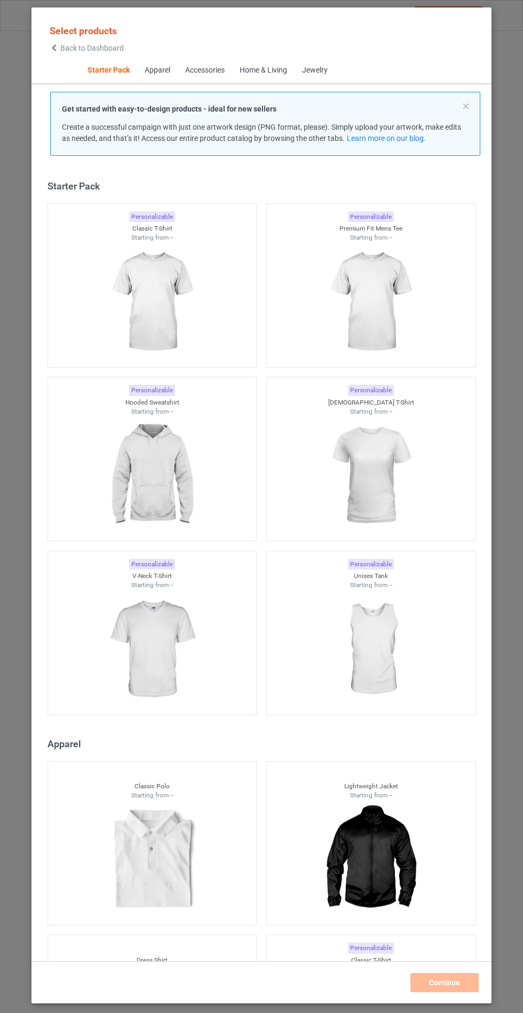
scroll to position [13, 0]
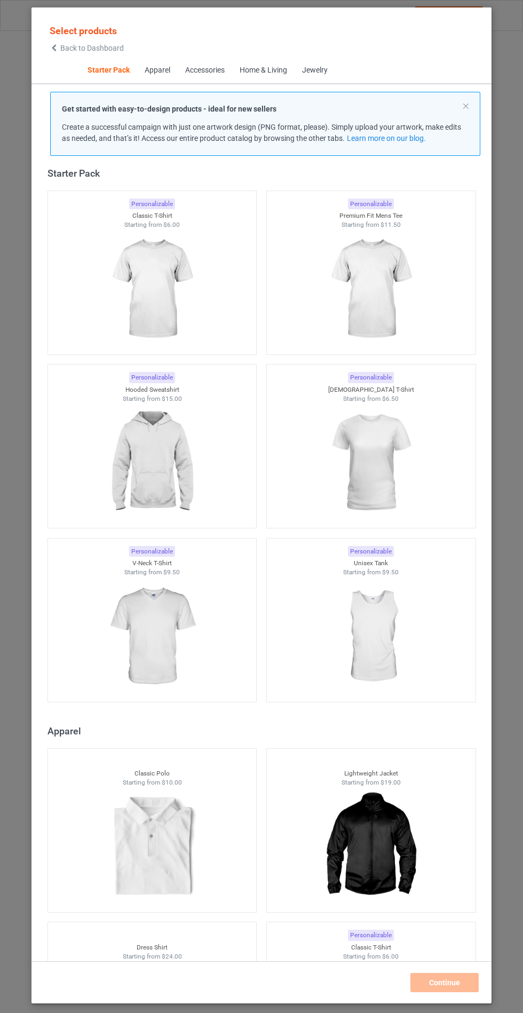
click at [199, 498] on img at bounding box center [152, 463] width 96 height 120
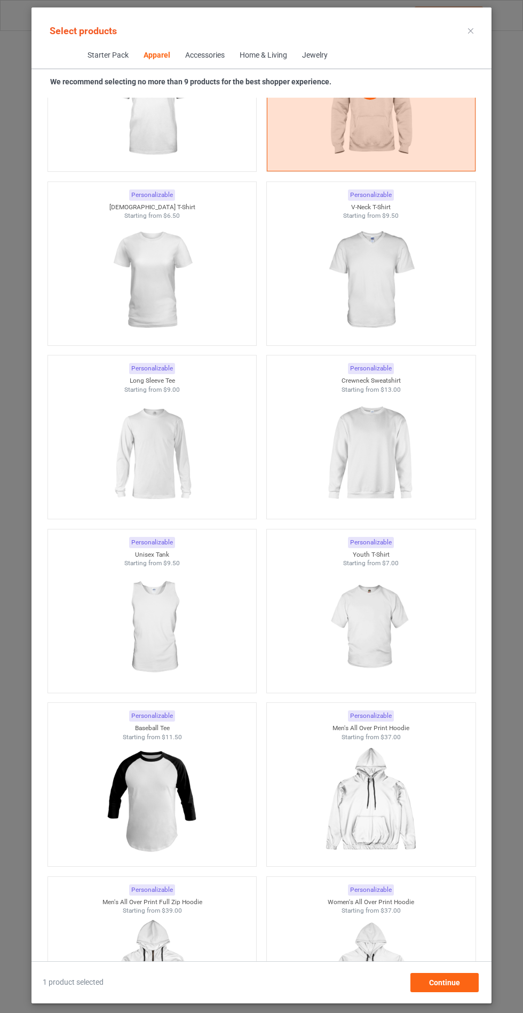
scroll to position [792, 0]
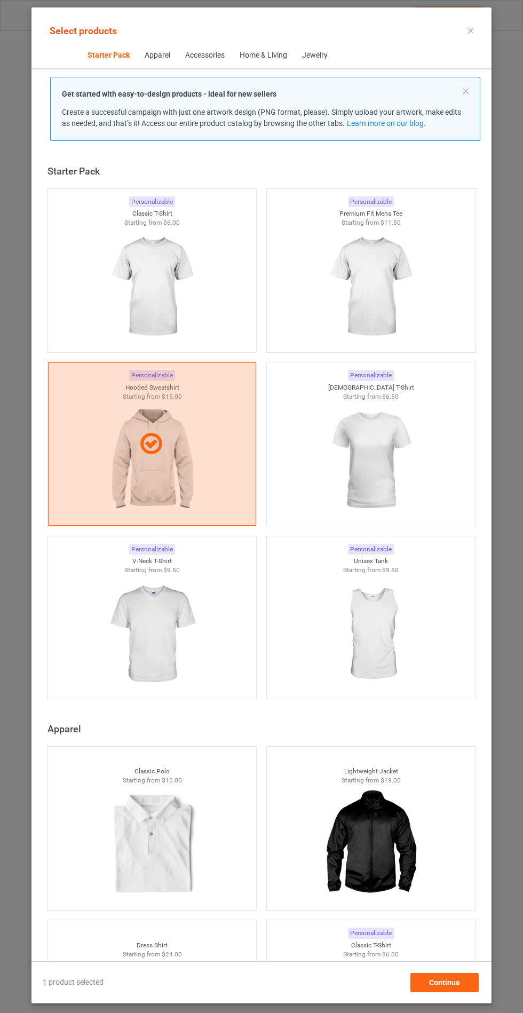
click at [206, 622] on div at bounding box center [152, 635] width 209 height 120
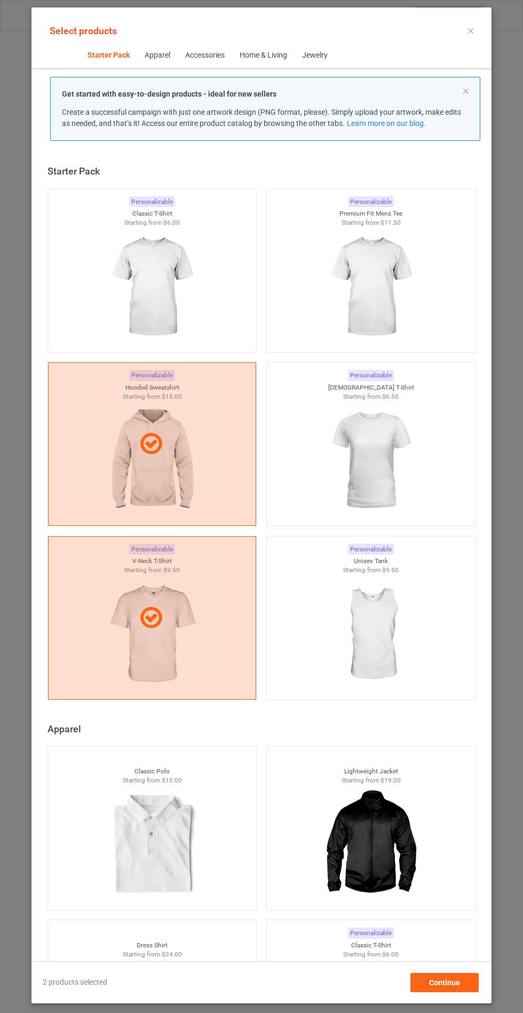
click at [447, 478] on div at bounding box center [371, 461] width 209 height 120
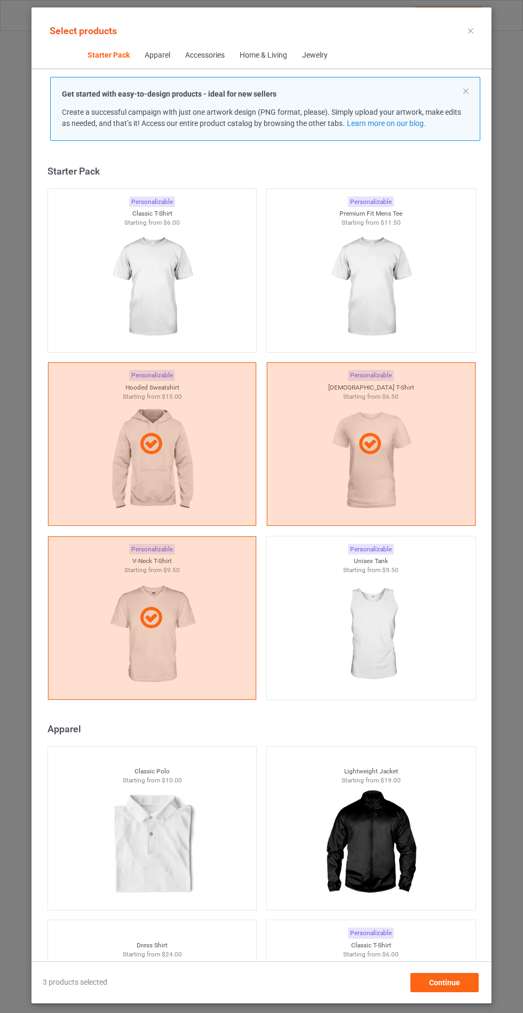
scroll to position [62, 0]
click at [464, 990] on div "Continue" at bounding box center [444, 982] width 68 height 19
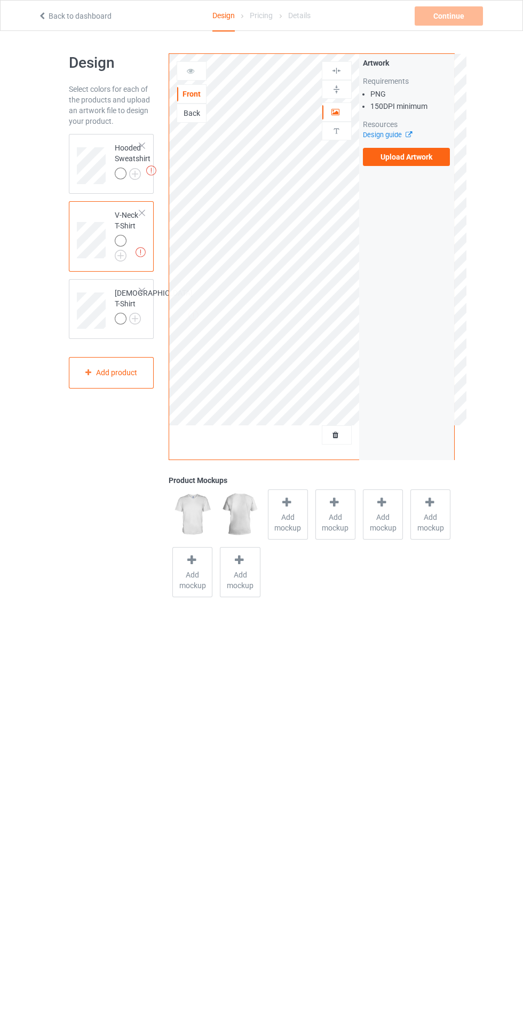
click at [277, 519] on span "Add mockup" at bounding box center [288, 522] width 39 height 21
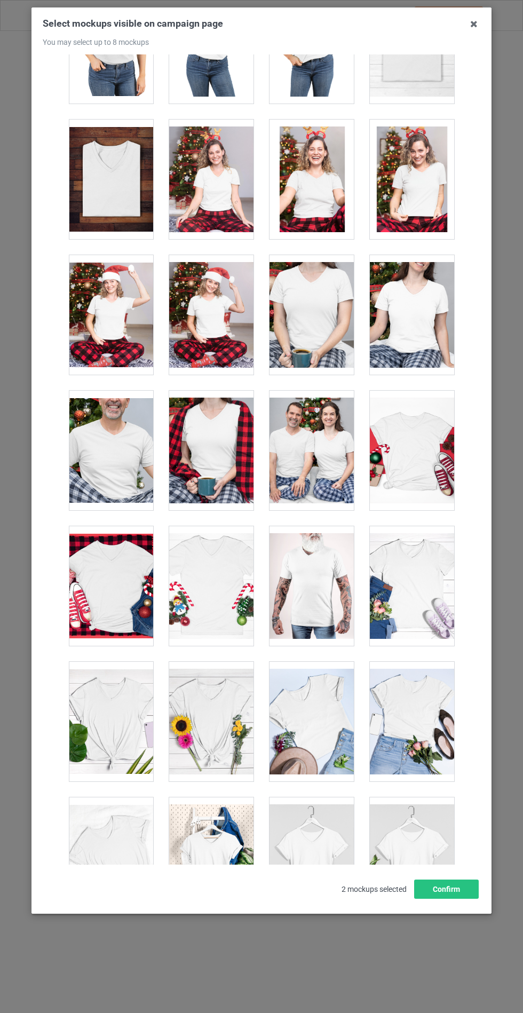
scroll to position [1439, 0]
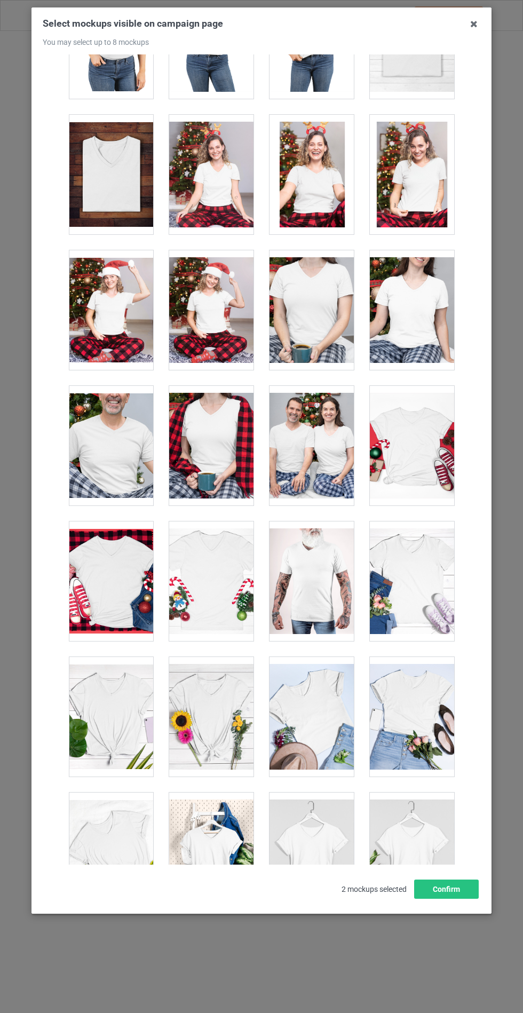
click at [225, 730] on div at bounding box center [211, 717] width 84 height 120
click at [424, 728] on div at bounding box center [412, 717] width 84 height 120
click at [442, 899] on button "Confirm" at bounding box center [446, 889] width 65 height 19
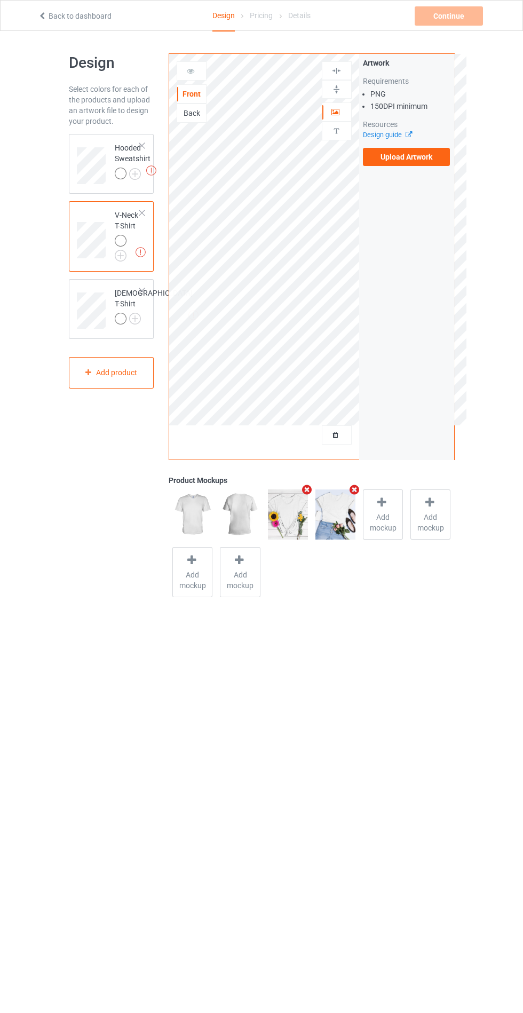
click at [144, 293] on div at bounding box center [141, 290] width 7 height 7
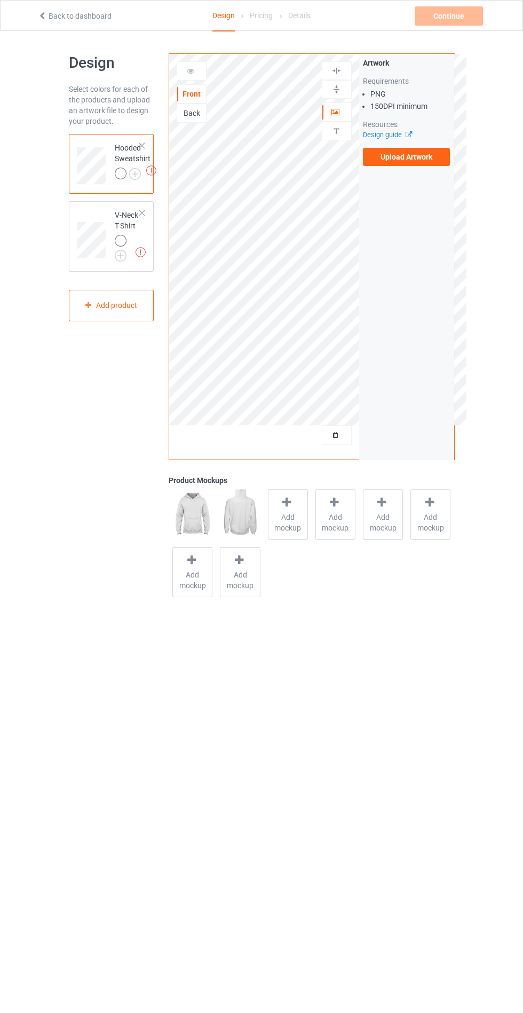
click at [292, 516] on span "Add mockup" at bounding box center [288, 522] width 39 height 21
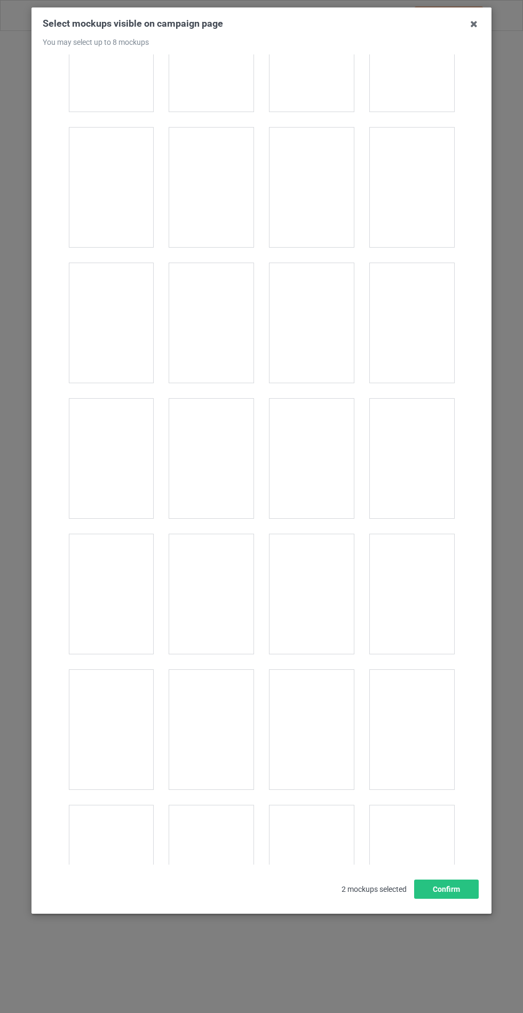
scroll to position [8616, 0]
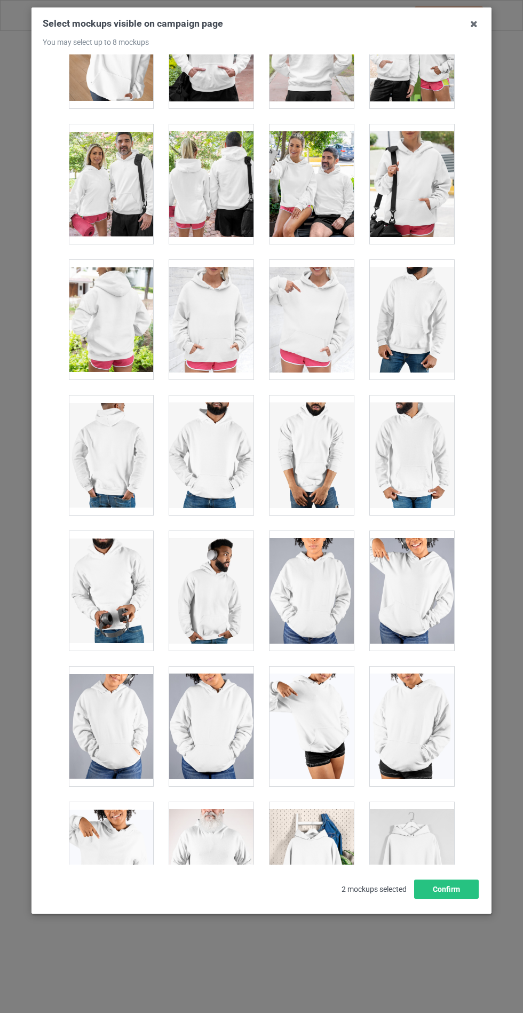
click at [205, 314] on div at bounding box center [211, 320] width 84 height 120
click at [446, 899] on button "Confirm" at bounding box center [446, 889] width 65 height 19
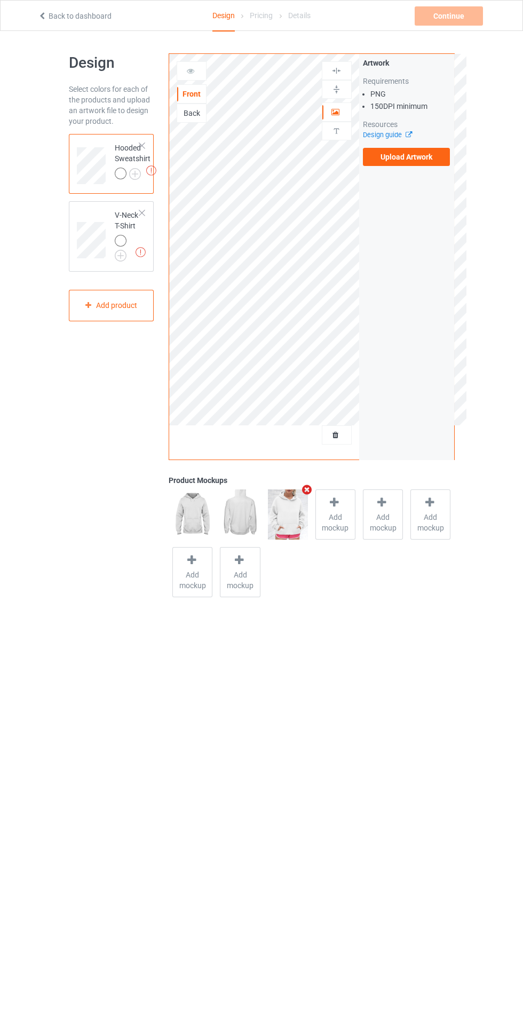
click at [517, 6] on div "Back to dashboard Design Pricing Details Continue Missing artworks" at bounding box center [261, 15] width 523 height 31
click at [0, 0] on img at bounding box center [0, 0] width 0 height 0
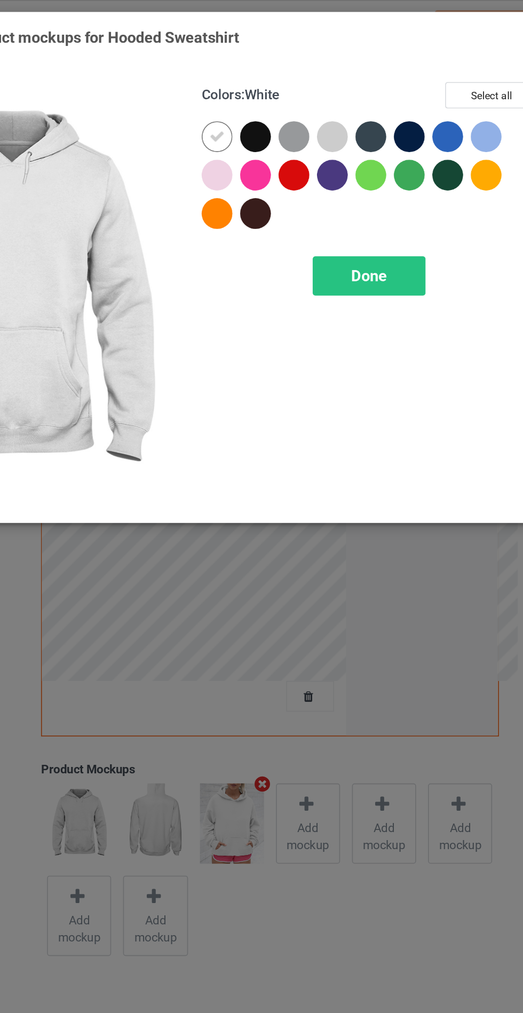
click at [303, 91] on div at bounding box center [302, 85] width 19 height 19
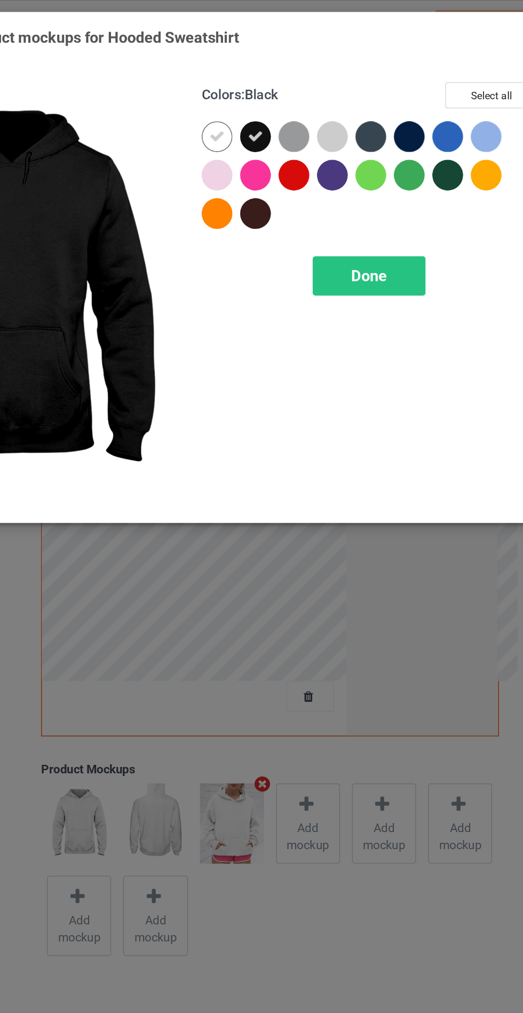
click at [324, 84] on div at bounding box center [326, 85] width 19 height 19
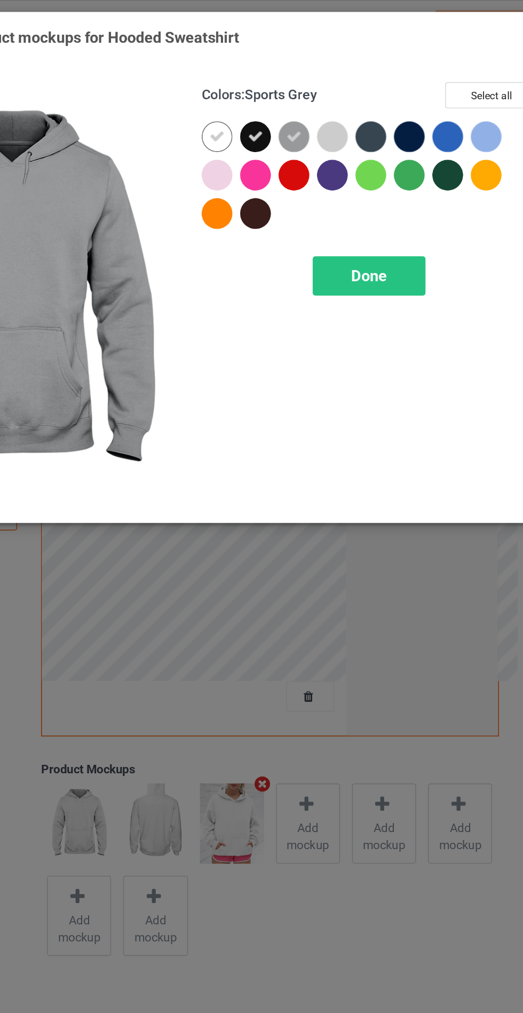
click at [395, 87] on div at bounding box center [398, 85] width 19 height 19
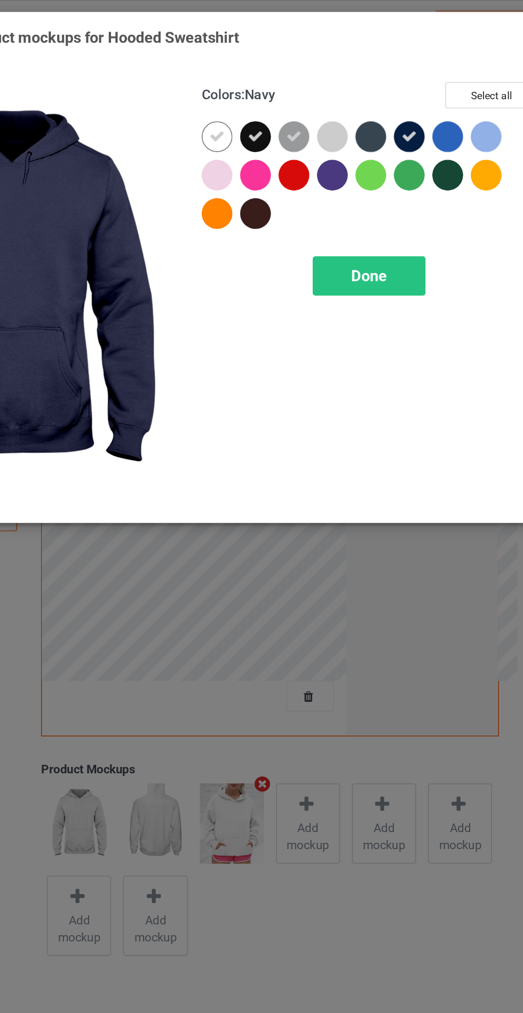
click at [372, 93] on div at bounding box center [374, 85] width 19 height 19
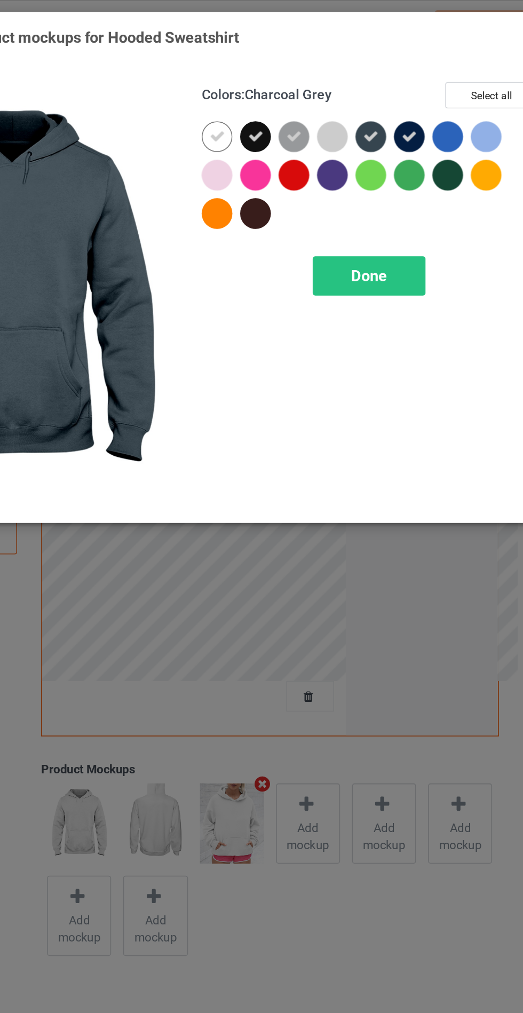
click at [328, 83] on icon at bounding box center [327, 86] width 10 height 10
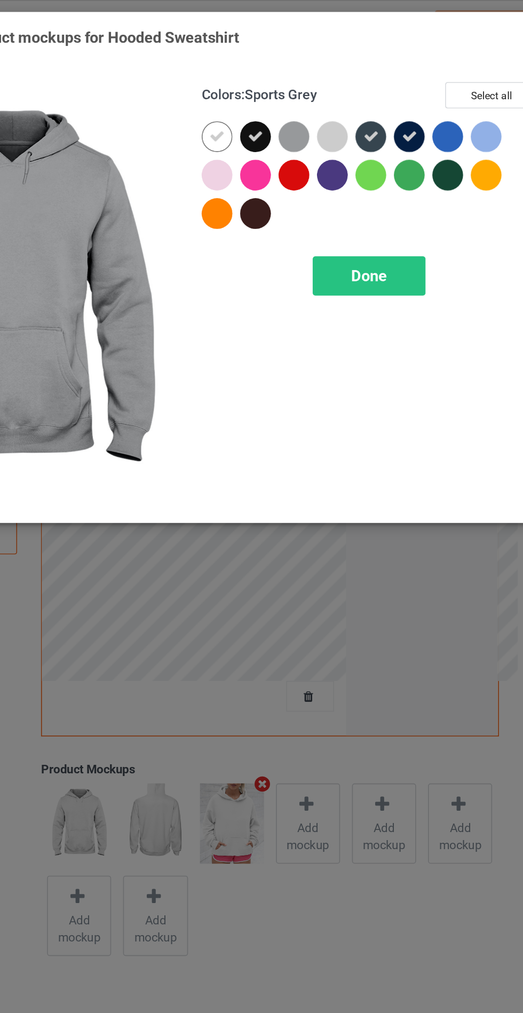
click at [370, 176] on span "Done" at bounding box center [373, 172] width 22 height 11
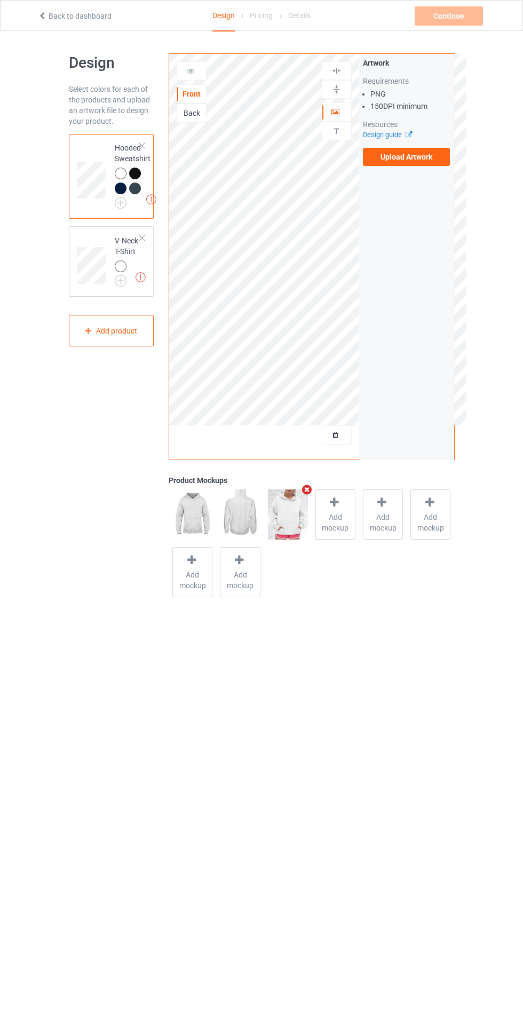
click at [0, 0] on img at bounding box center [0, 0] width 0 height 0
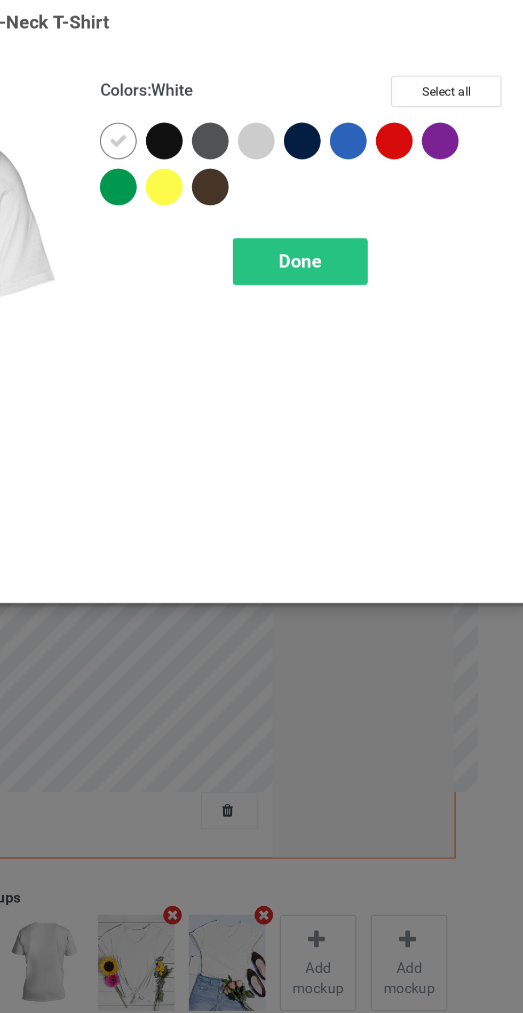
click at [309, 85] on div at bounding box center [302, 85] width 19 height 19
click at [372, 85] on div at bounding box center [374, 85] width 19 height 19
click at [378, 151] on span "Done" at bounding box center [373, 148] width 22 height 11
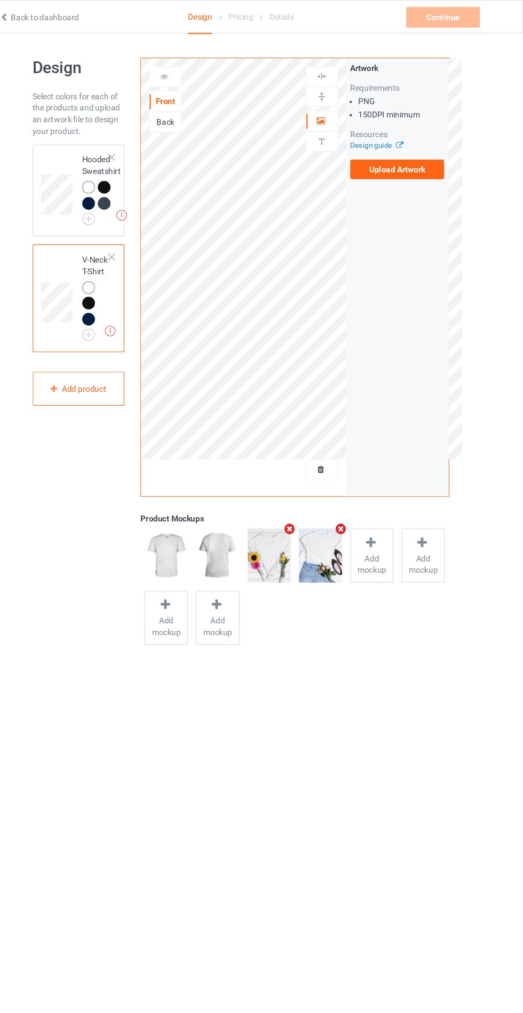
scroll to position [1, 0]
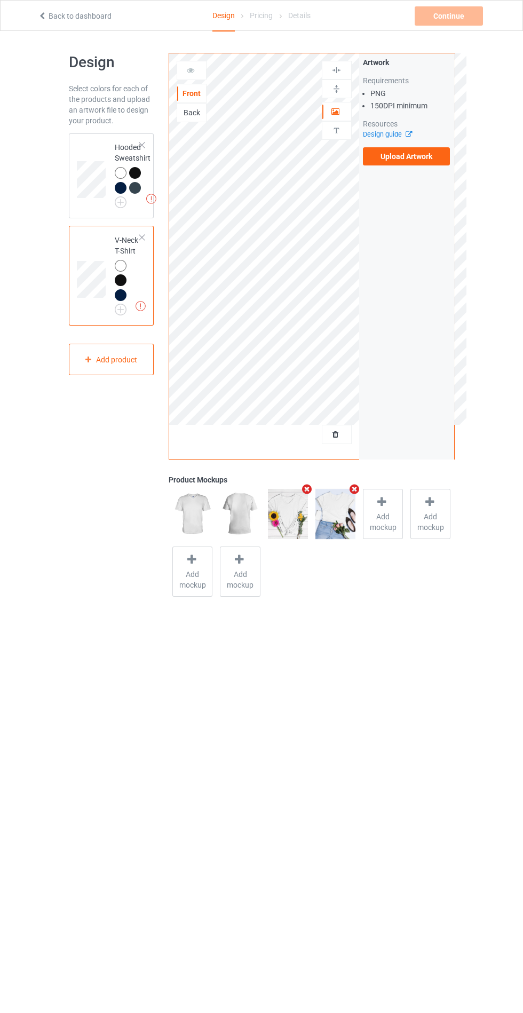
click at [437, 157] on label "Upload Artwork" at bounding box center [407, 156] width 88 height 18
click at [0, 0] on input "Upload Artwork" at bounding box center [0, 0] width 0 height 0
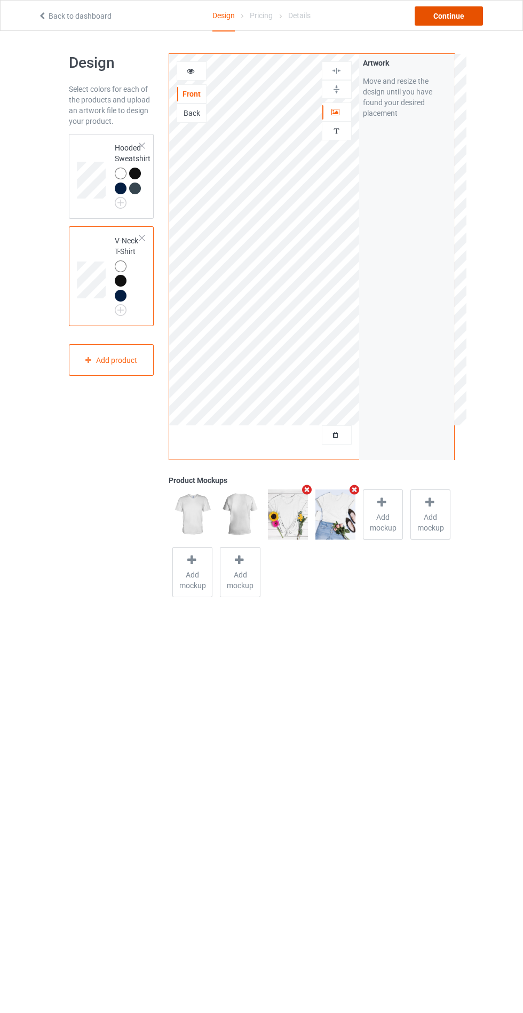
click at [449, 12] on div "Continue" at bounding box center [449, 15] width 68 height 19
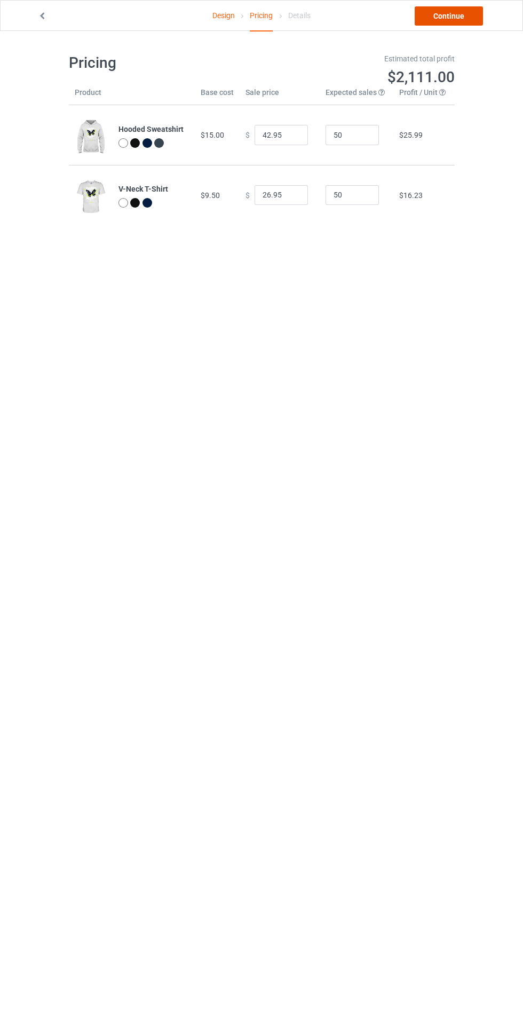
click at [452, 10] on link "Continue" at bounding box center [449, 15] width 68 height 19
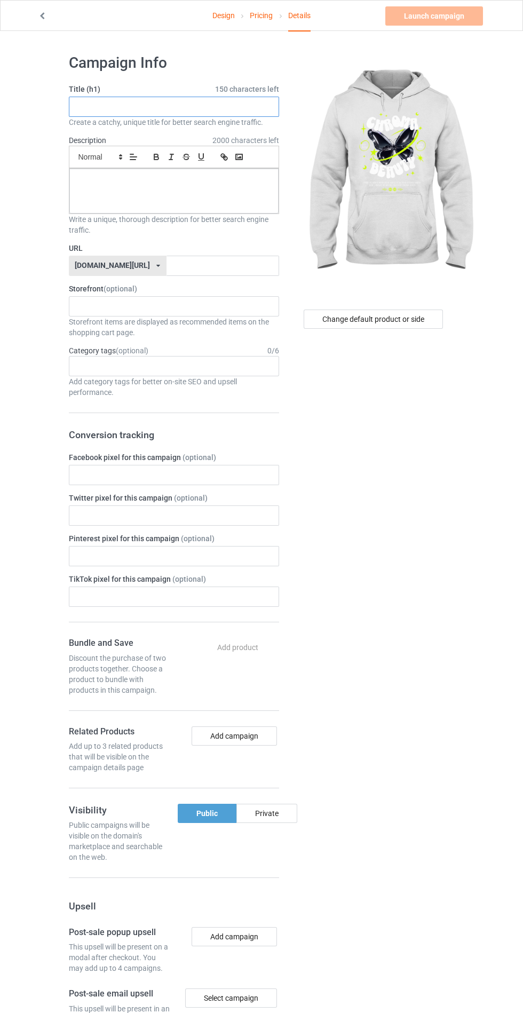
click at [224, 110] on input "text" at bounding box center [174, 107] width 210 height 20
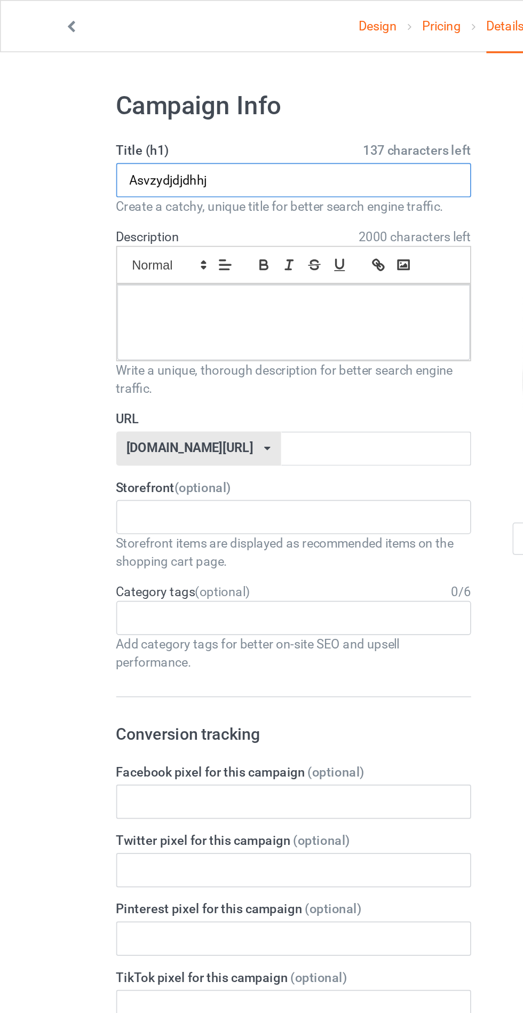
type input "Asvzydjdjdhhj"
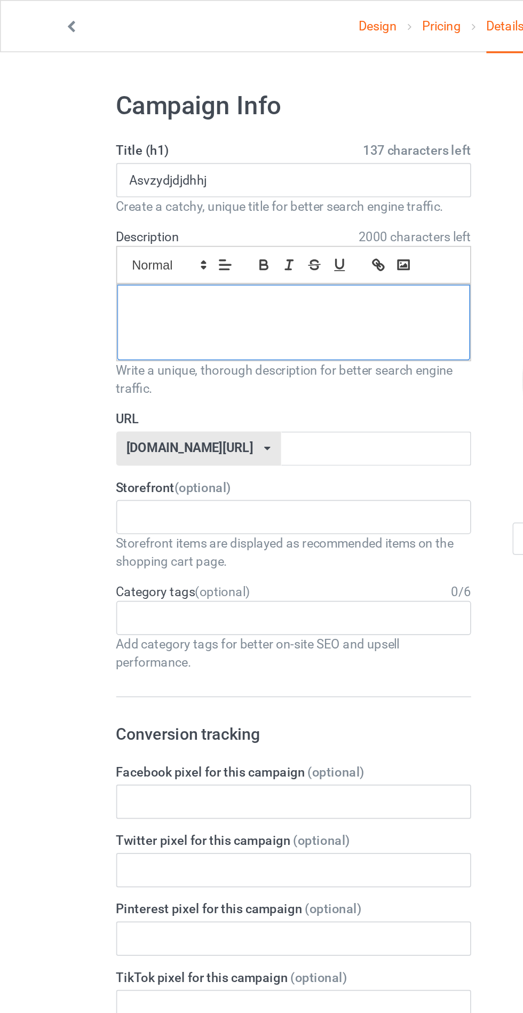
click at [108, 180] on p at bounding box center [174, 181] width 192 height 10
click at [167, 267] on input "text" at bounding box center [223, 266] width 113 height 20
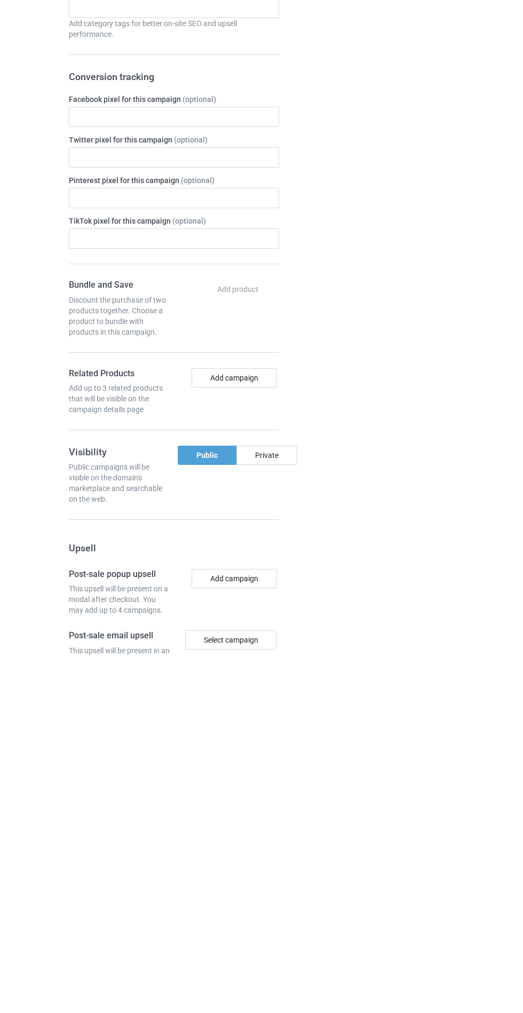
type input "Hdyhddydh"
click at [287, 819] on div "Change default product or side" at bounding box center [375, 648] width 176 height 1205
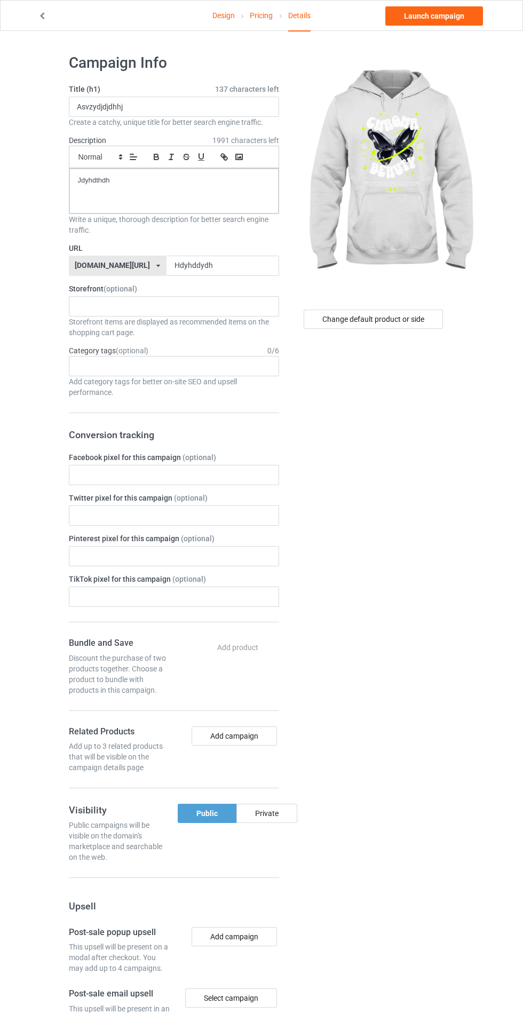
click at [264, 817] on div "Private" at bounding box center [266, 813] width 61 height 19
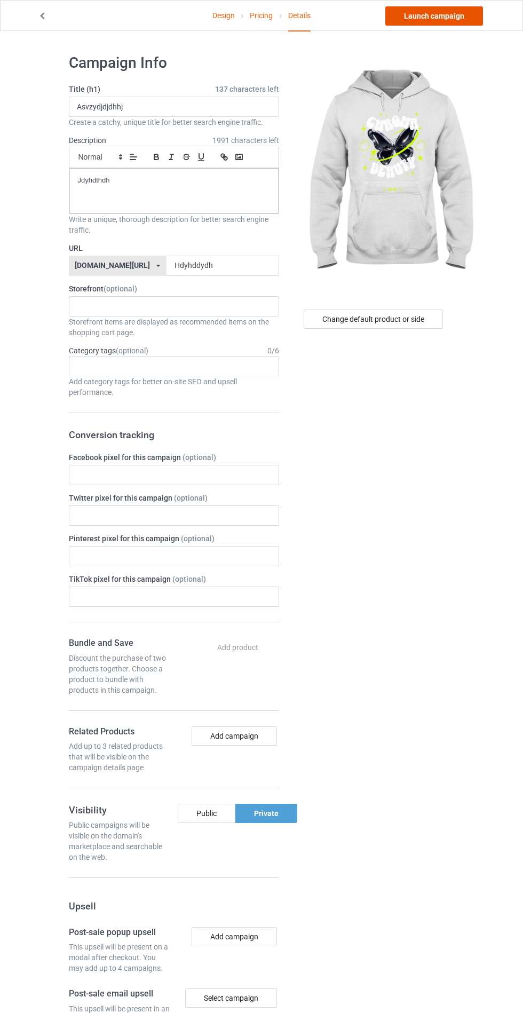
click at [431, 11] on link "Launch campaign" at bounding box center [434, 15] width 98 height 19
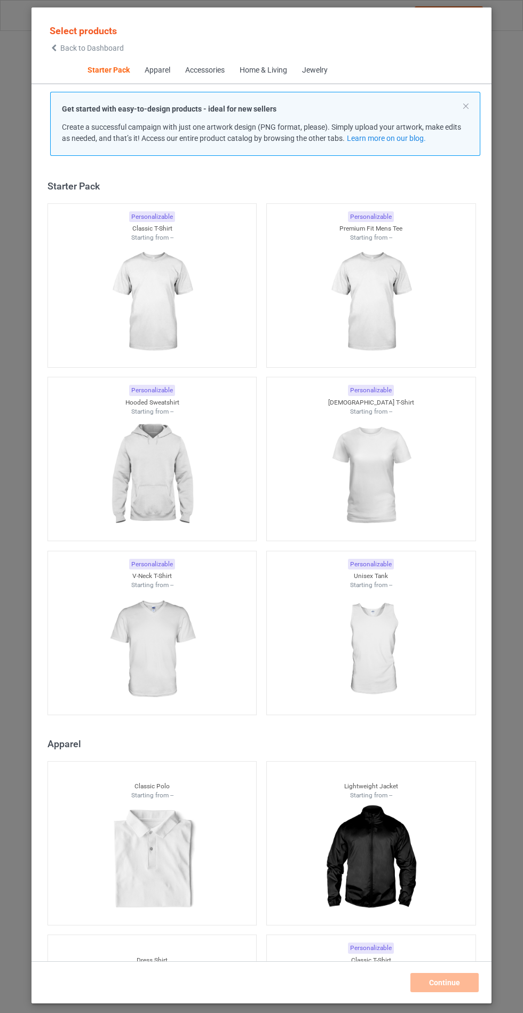
scroll to position [13, 0]
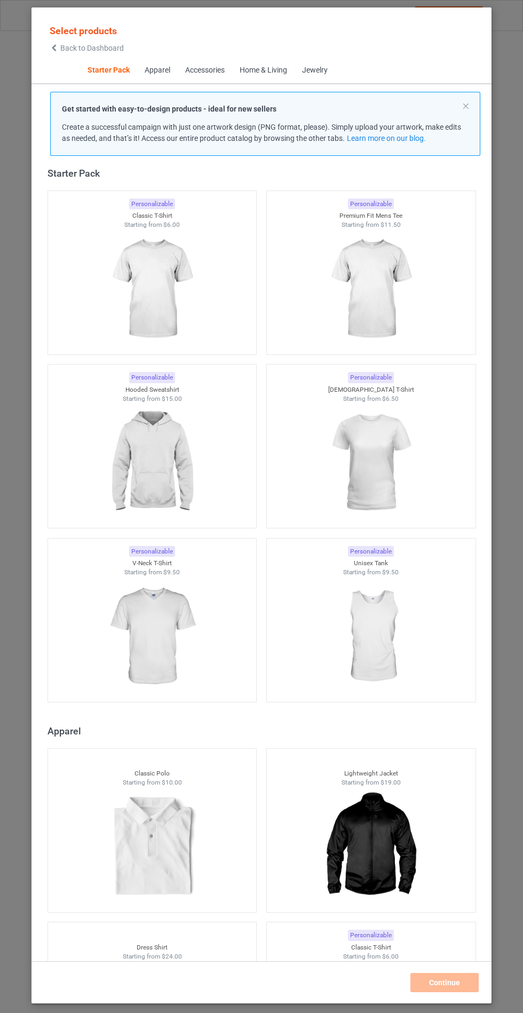
click at [206, 478] on div at bounding box center [152, 463] width 209 height 120
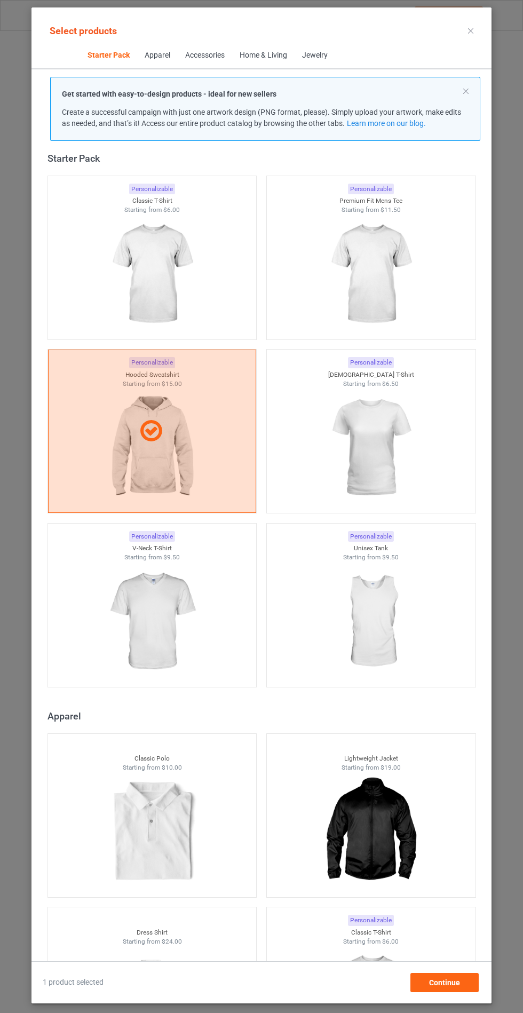
click at [173, 595] on img at bounding box center [152, 622] width 96 height 120
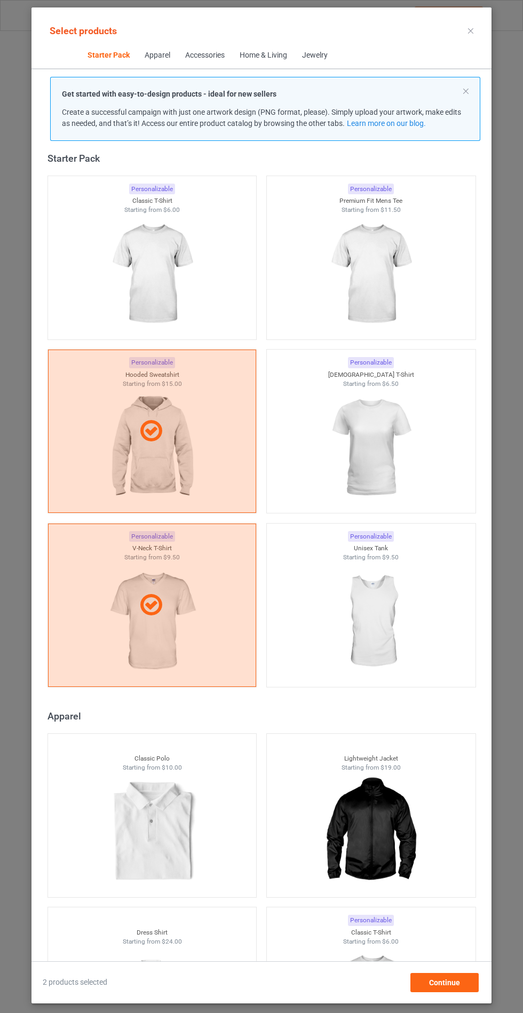
scroll to position [62, 0]
click at [458, 992] on div "Continue" at bounding box center [444, 982] width 68 height 19
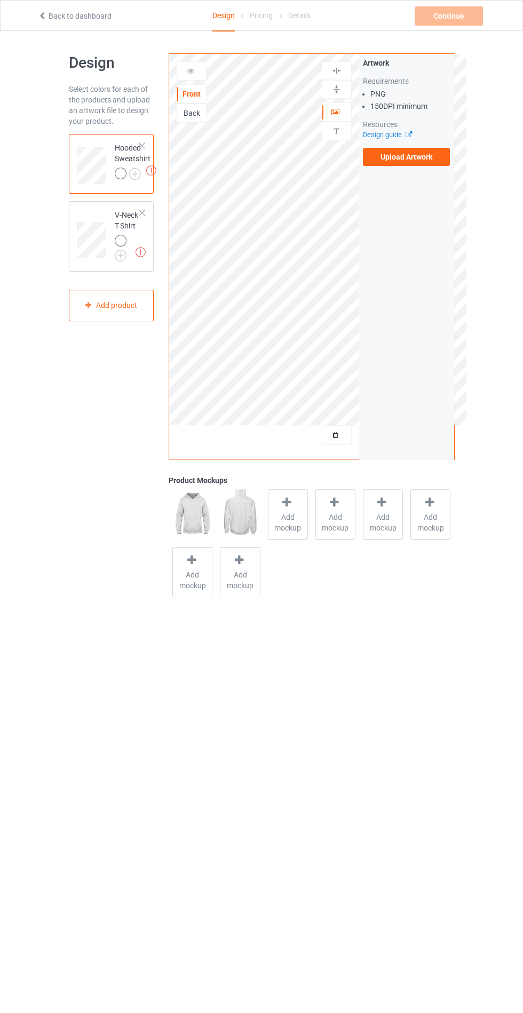
click at [420, 157] on label "Upload Artwork" at bounding box center [407, 157] width 88 height 18
click at [0, 0] on input "Upload Artwork" at bounding box center [0, 0] width 0 height 0
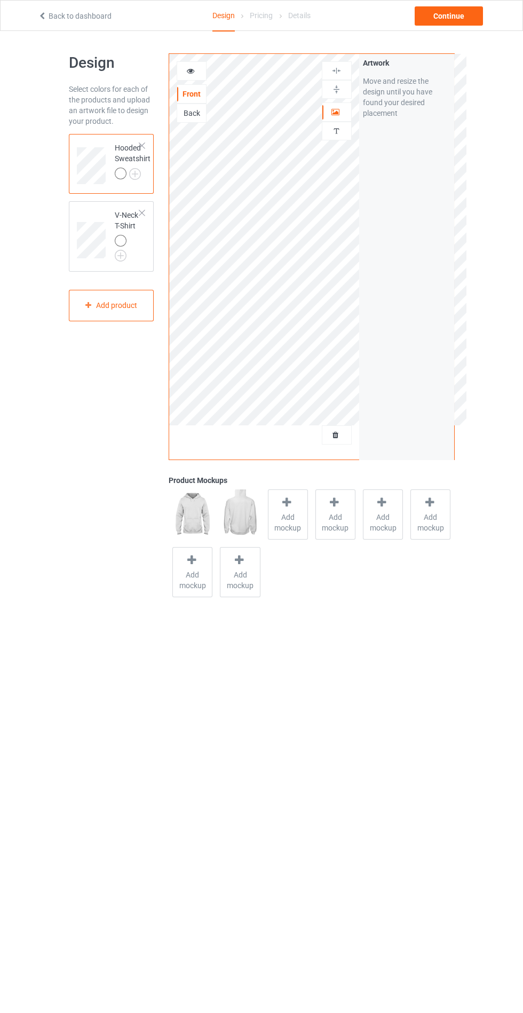
click at [285, 527] on span "Add mockup" at bounding box center [288, 522] width 39 height 21
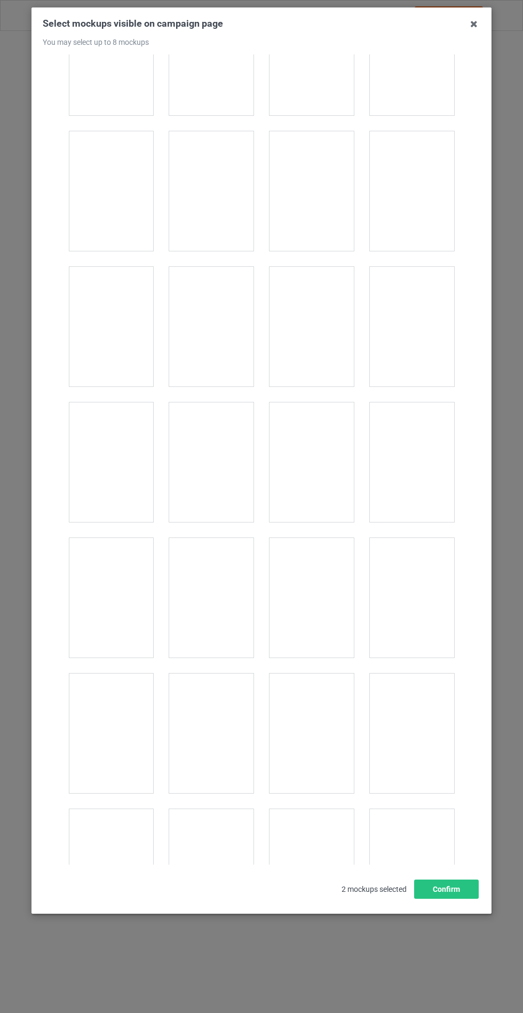
scroll to position [8616, 0]
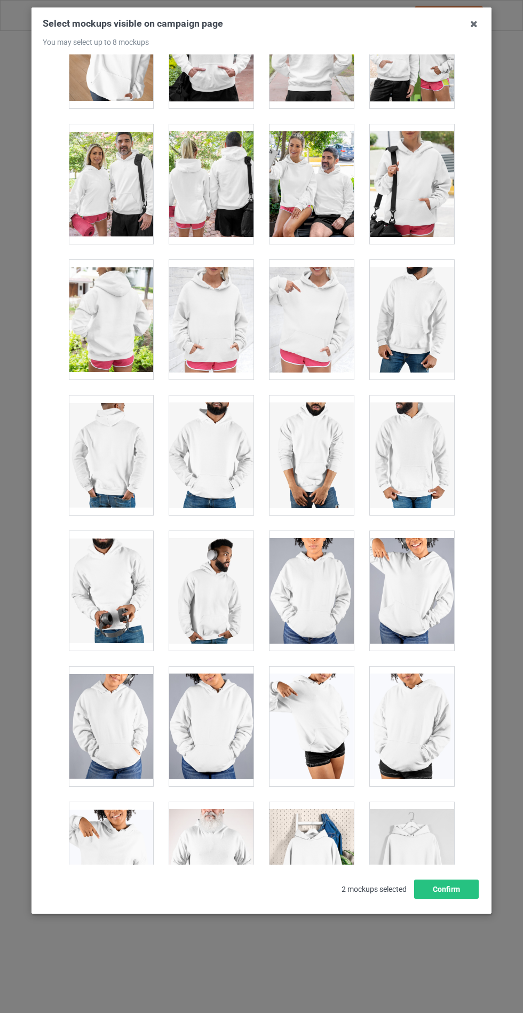
click at [218, 302] on div at bounding box center [211, 320] width 84 height 120
click at [444, 899] on button "Confirm" at bounding box center [446, 889] width 65 height 19
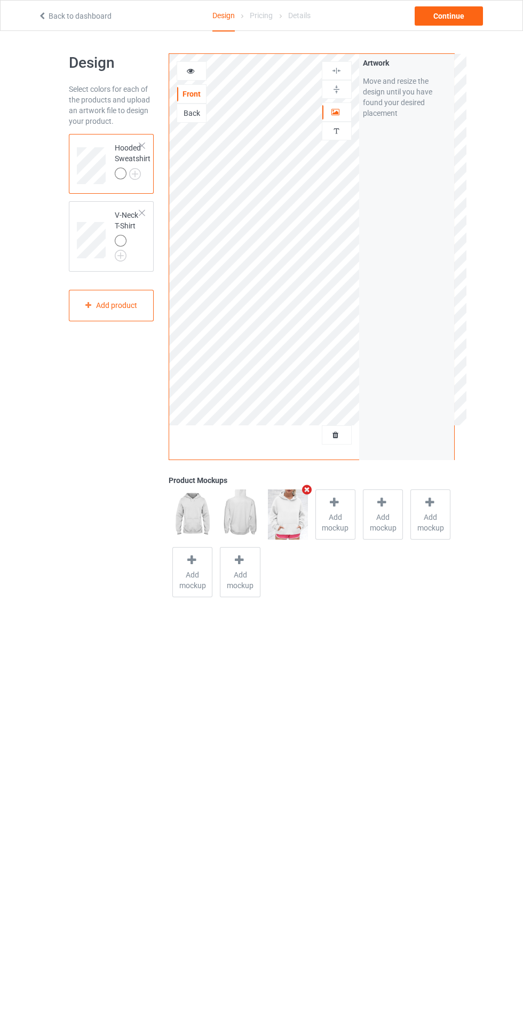
click at [0, 0] on img at bounding box center [0, 0] width 0 height 0
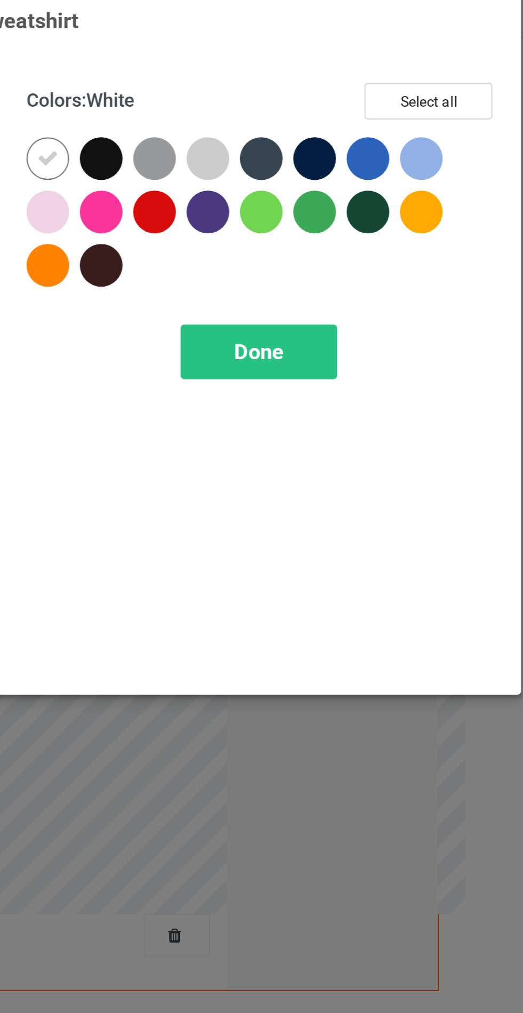
click at [303, 89] on div at bounding box center [302, 85] width 19 height 19
click at [325, 91] on div at bounding box center [326, 85] width 19 height 19
click at [374, 88] on div at bounding box center [374, 85] width 19 height 19
click at [400, 89] on div at bounding box center [398, 85] width 19 height 19
click at [326, 89] on icon at bounding box center [327, 86] width 10 height 10
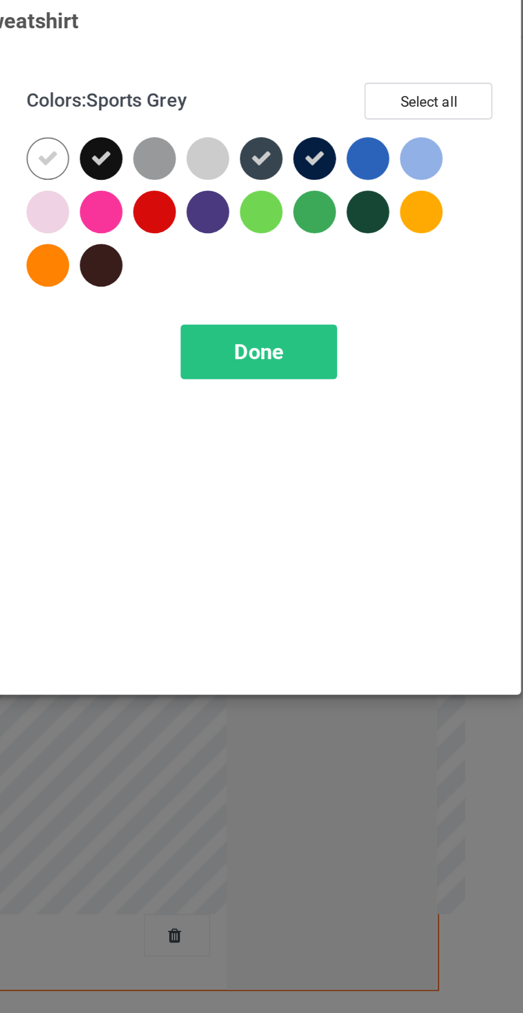
click at [377, 183] on div "Done" at bounding box center [373, 172] width 70 height 25
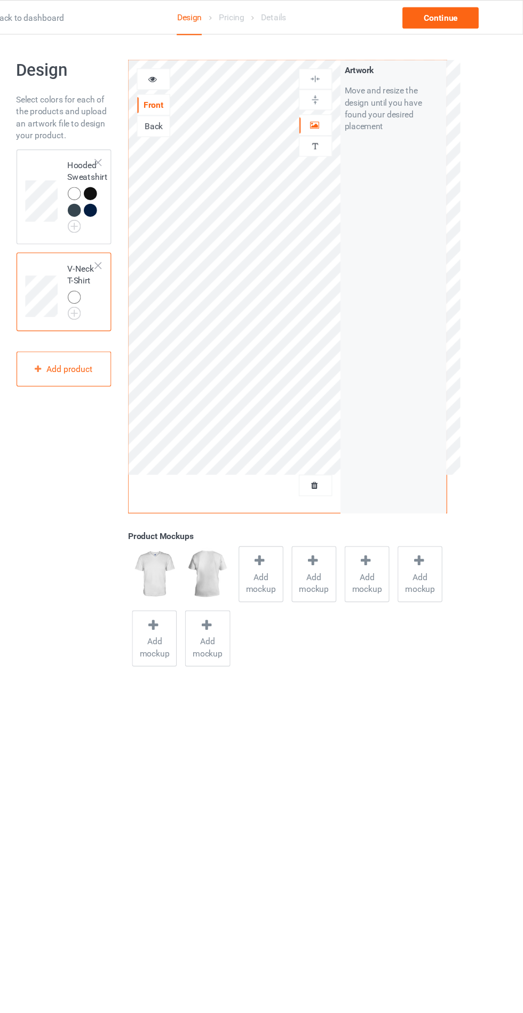
click at [0, 0] on img at bounding box center [0, 0] width 0 height 0
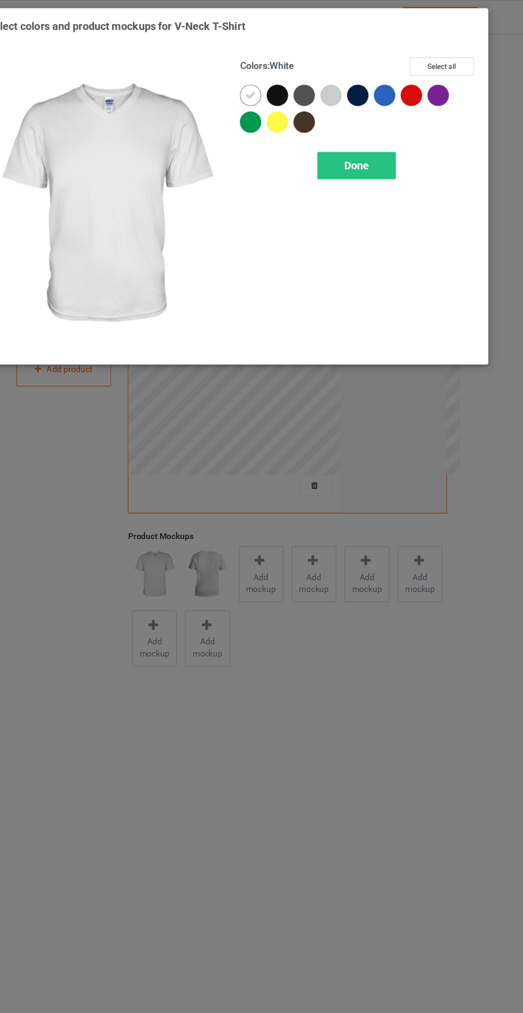
click at [294, 91] on div at bounding box center [305, 88] width 24 height 24
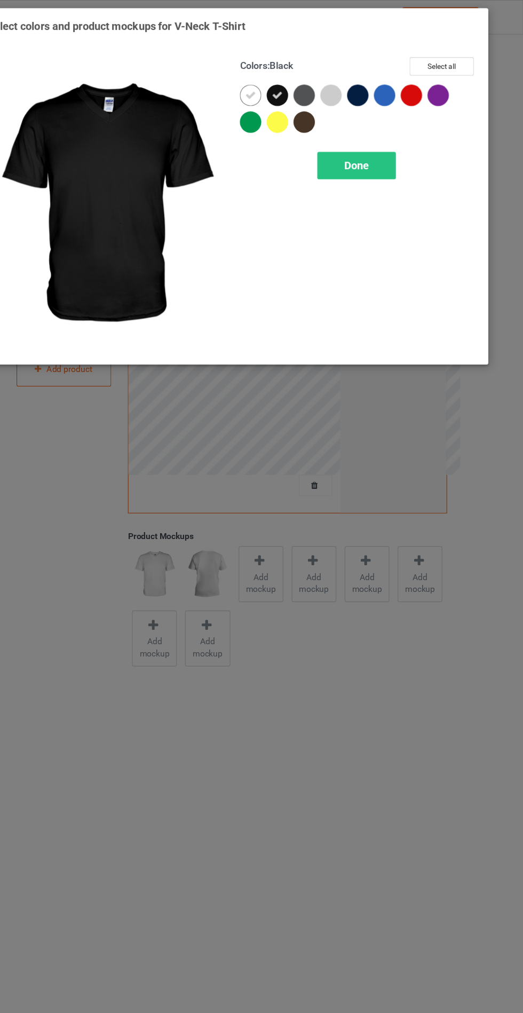
click at [383, 81] on div at bounding box center [374, 85] width 19 height 19
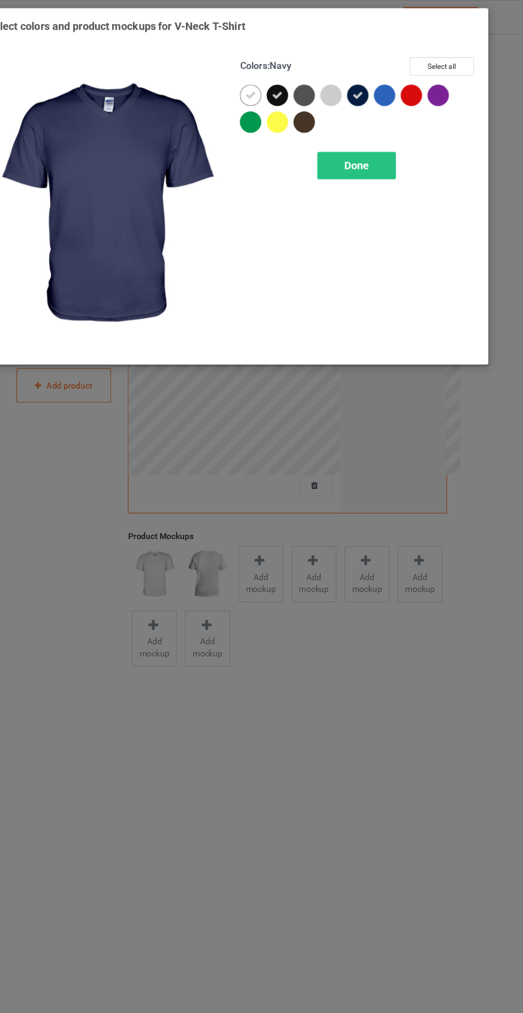
click at [365, 154] on div "Done" at bounding box center [373, 148] width 70 height 25
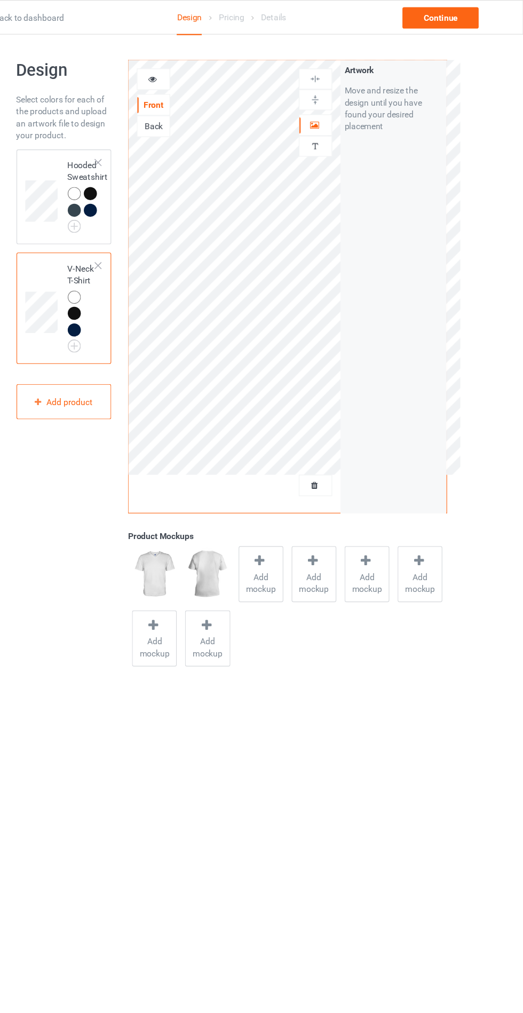
click at [299, 531] on span "Add mockup" at bounding box center [288, 522] width 39 height 21
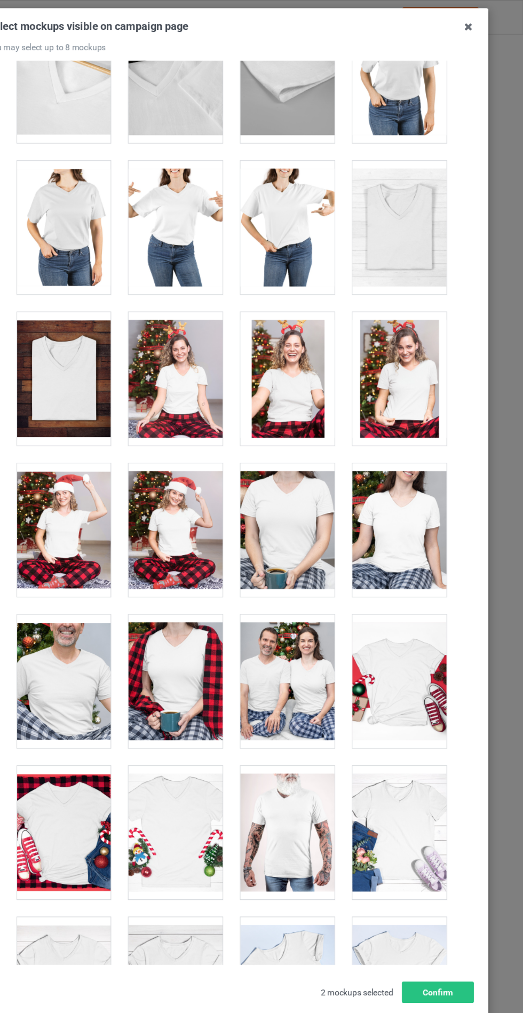
scroll to position [1439, 0]
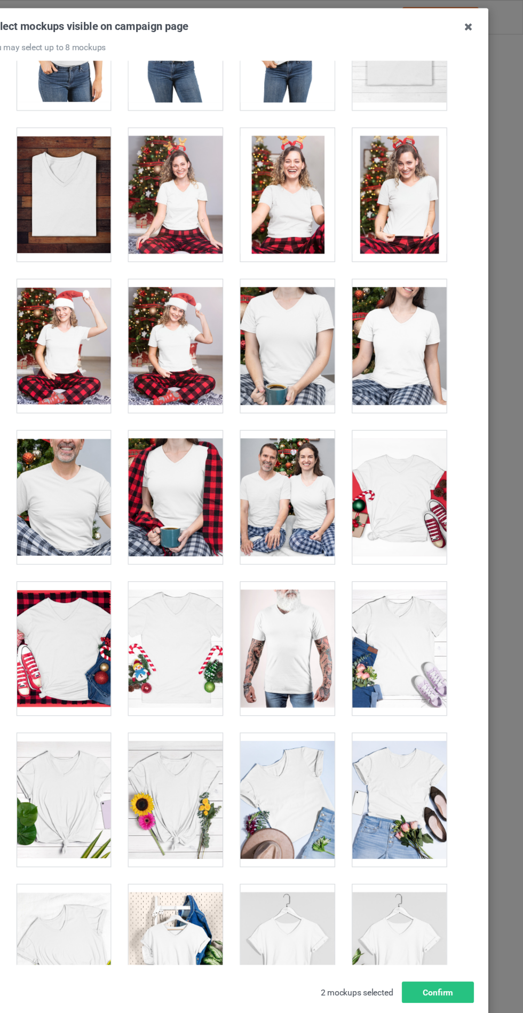
click at [416, 709] on div at bounding box center [412, 717] width 84 height 120
click at [222, 705] on div at bounding box center [211, 717] width 84 height 120
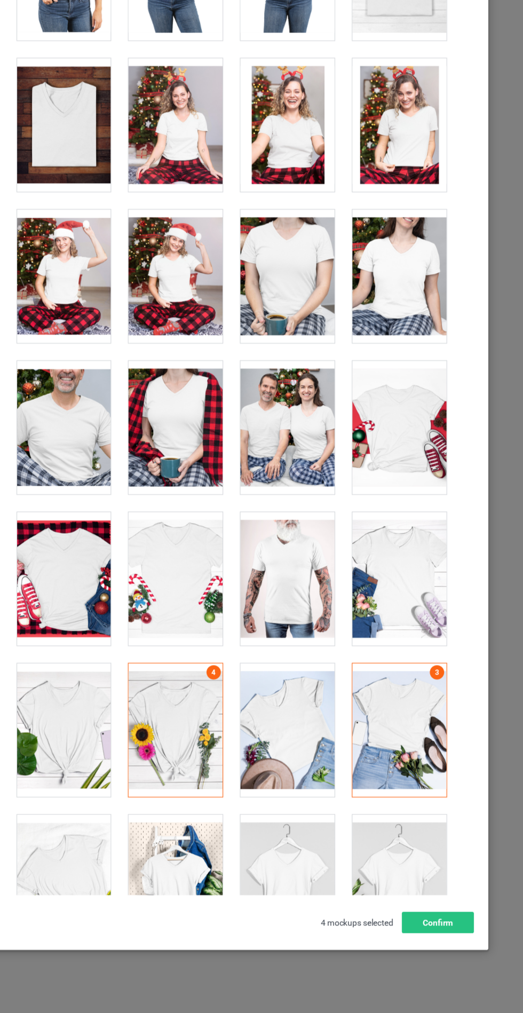
scroll to position [0, 0]
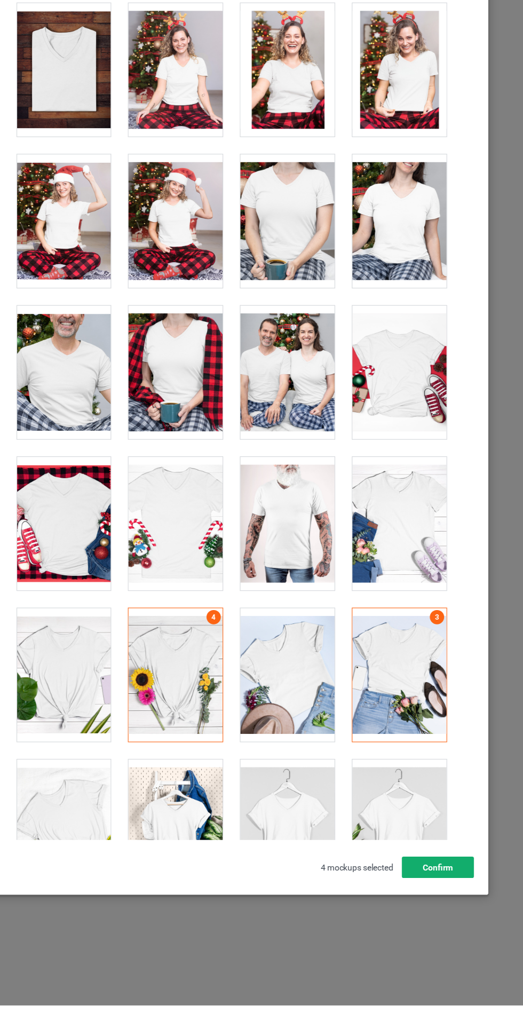
click at [463, 899] on button "Confirm" at bounding box center [446, 889] width 65 height 19
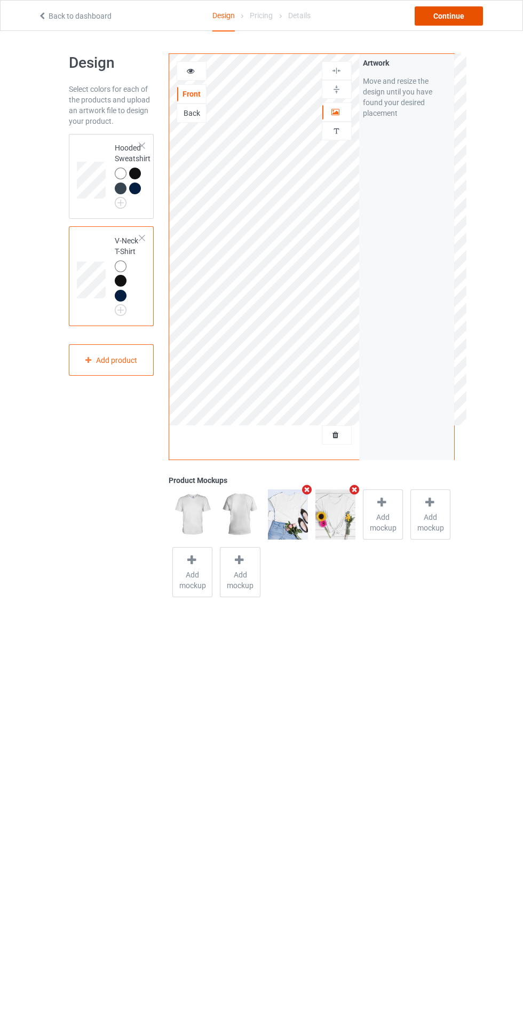
click at [428, 22] on div "Continue" at bounding box center [449, 15] width 68 height 19
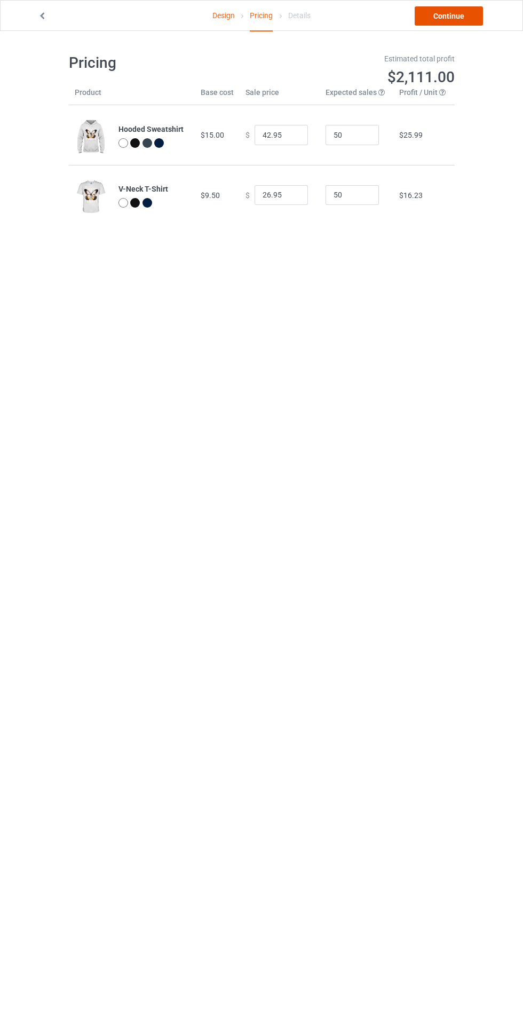
click at [453, 15] on link "Continue" at bounding box center [449, 15] width 68 height 19
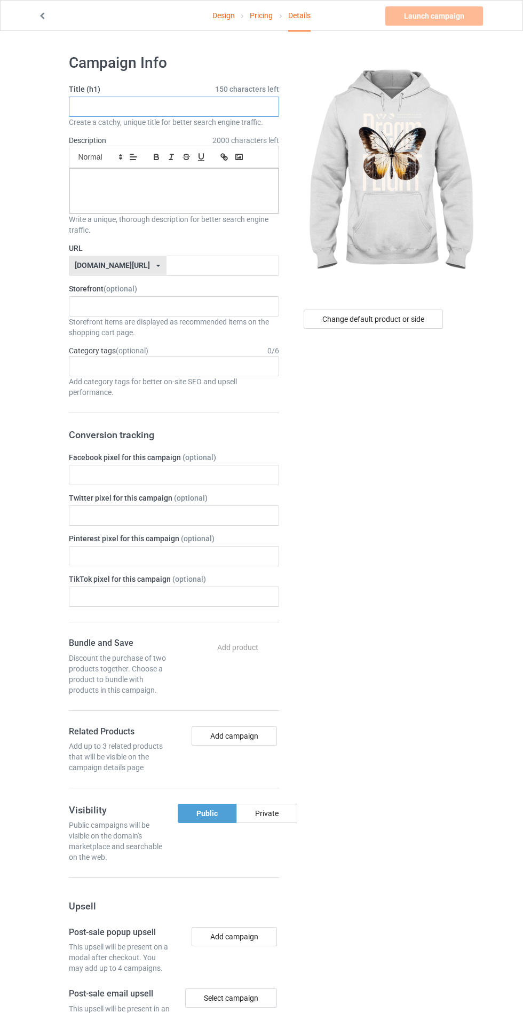
click at [221, 102] on input "text" at bounding box center [174, 107] width 210 height 20
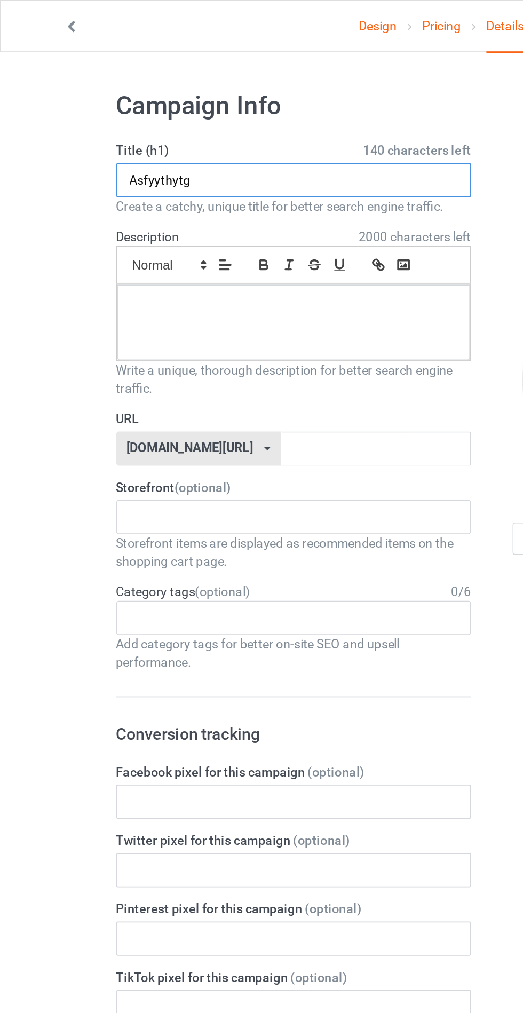
type input "Asfyythytg"
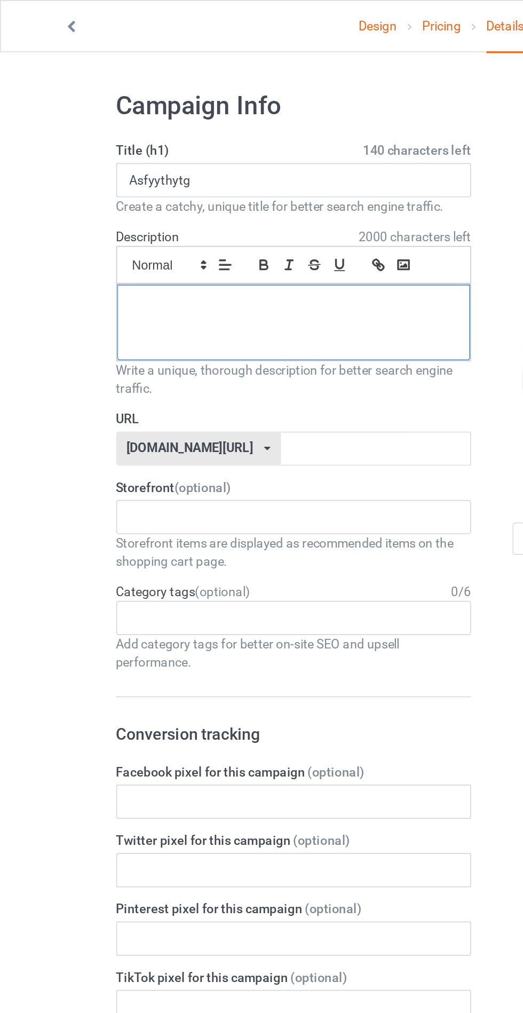
click at [234, 190] on div at bounding box center [173, 191] width 209 height 45
click at [239, 267] on input "text" at bounding box center [223, 266] width 113 height 20
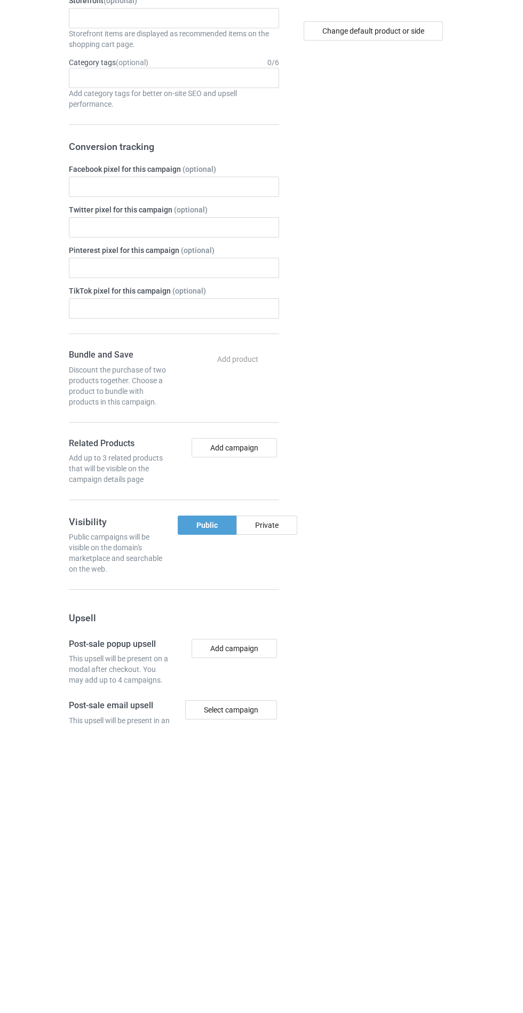
type input "Jduhdthdj"
click at [286, 818] on div "Private" at bounding box center [266, 813] width 61 height 19
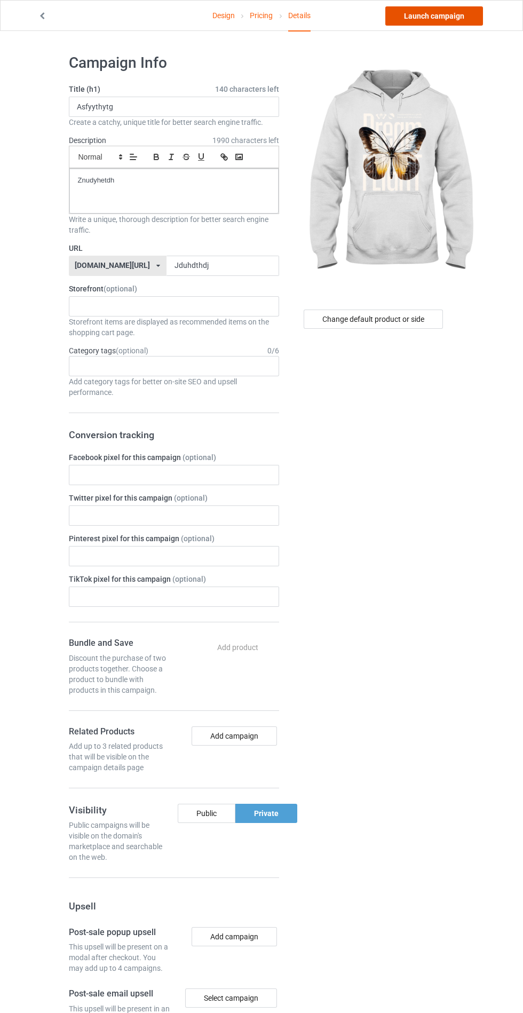
click at [451, 13] on link "Launch campaign" at bounding box center [434, 15] width 98 height 19
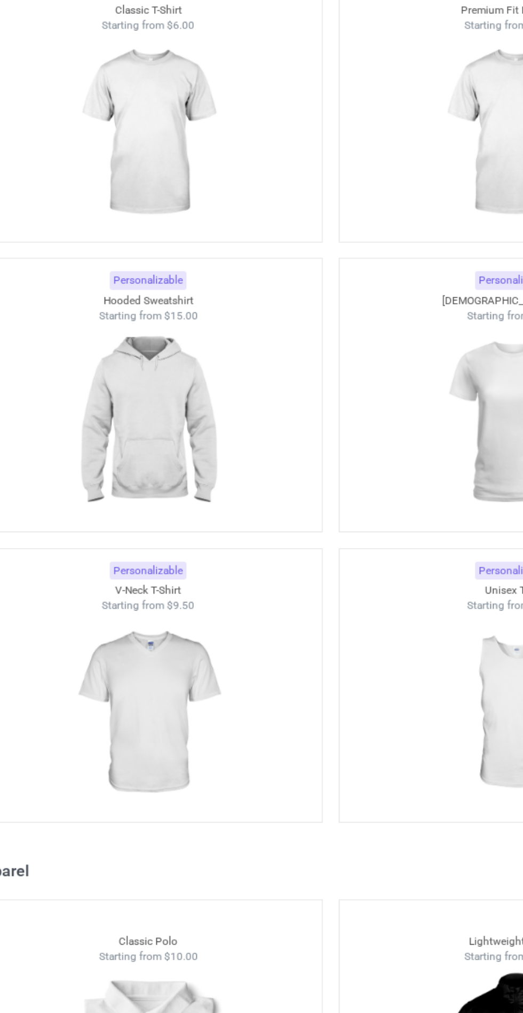
scroll to position [14, 0]
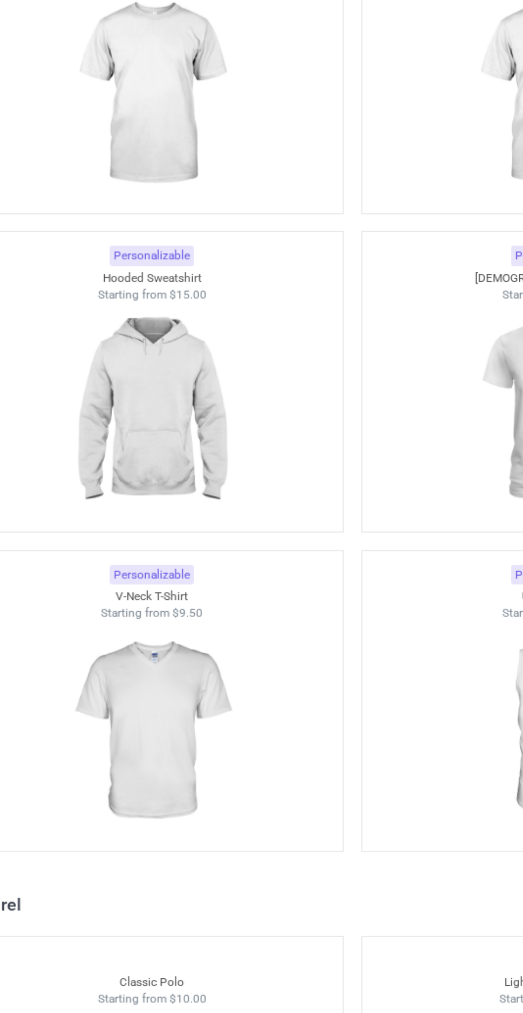
click at [133, 462] on img at bounding box center [152, 462] width 96 height 120
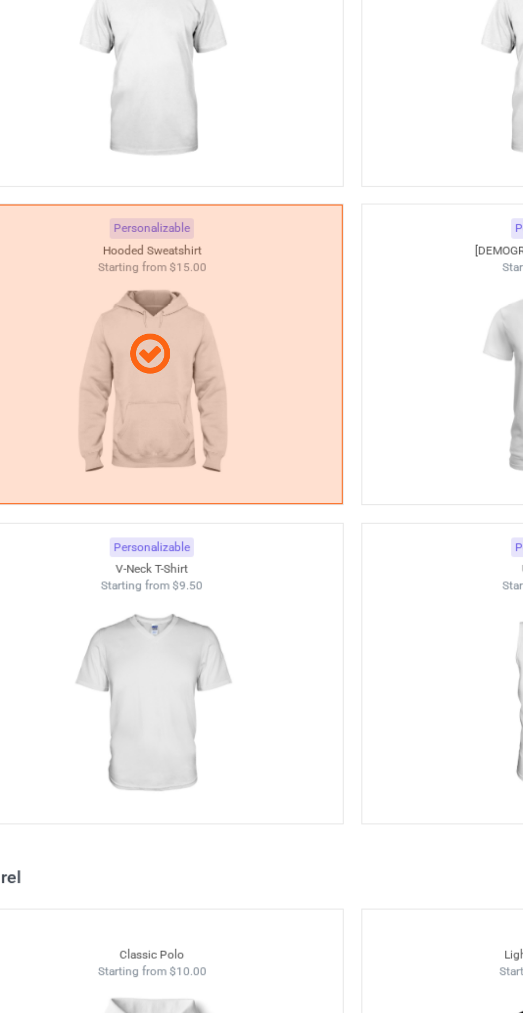
click at [185, 613] on img at bounding box center [152, 621] width 96 height 120
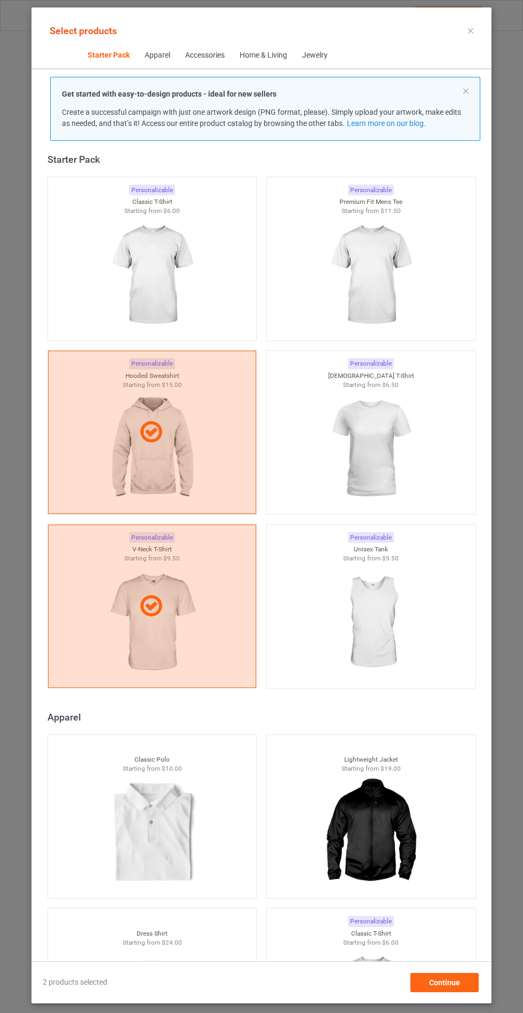
scroll to position [62, 0]
click at [449, 986] on span "Continue" at bounding box center [444, 982] width 31 height 9
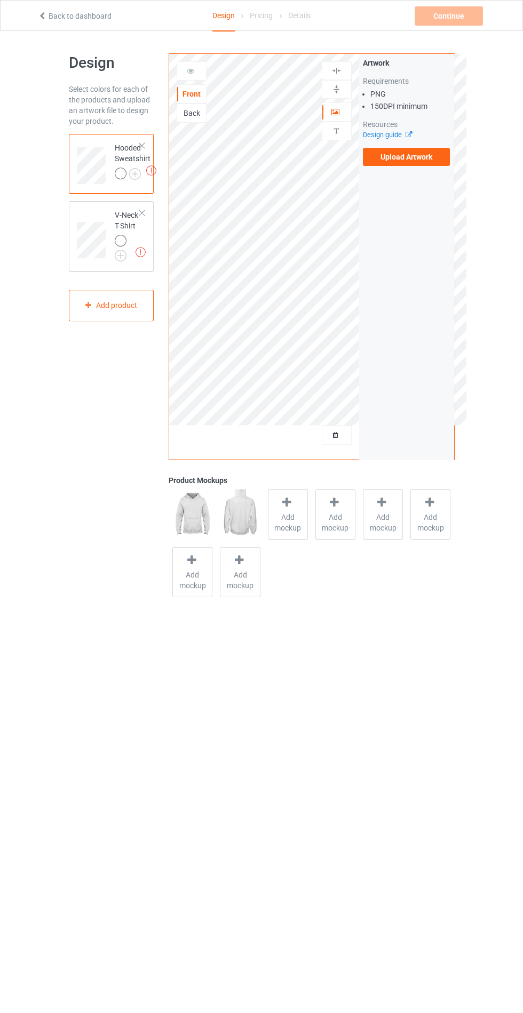
click at [431, 157] on label "Upload Artwork" at bounding box center [407, 157] width 88 height 18
click at [0, 0] on input "Upload Artwork" at bounding box center [0, 0] width 0 height 0
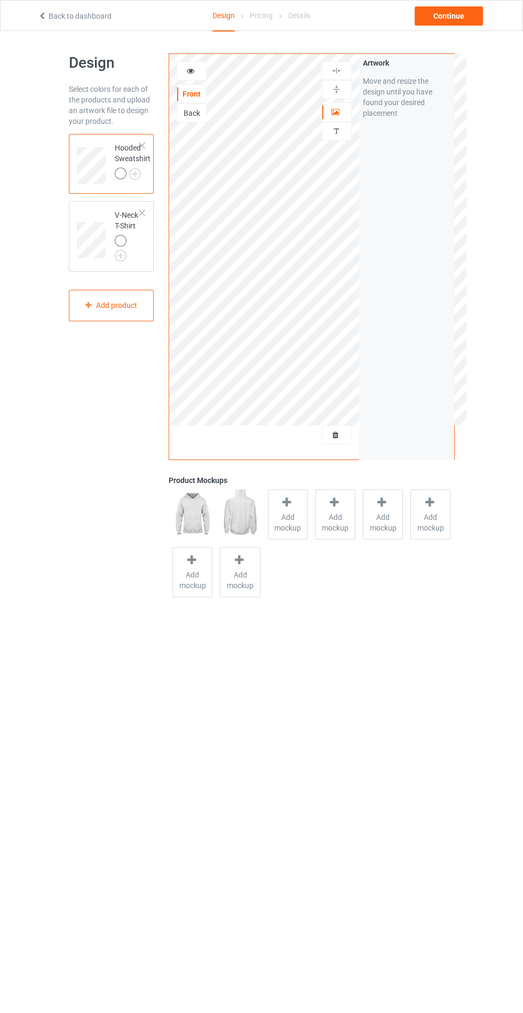
click at [243, 717] on body "Back to dashboard Design Pricing Details Continue Design Select colors for each…" at bounding box center [261, 537] width 523 height 1013
click at [290, 513] on span "Add mockup" at bounding box center [288, 522] width 39 height 21
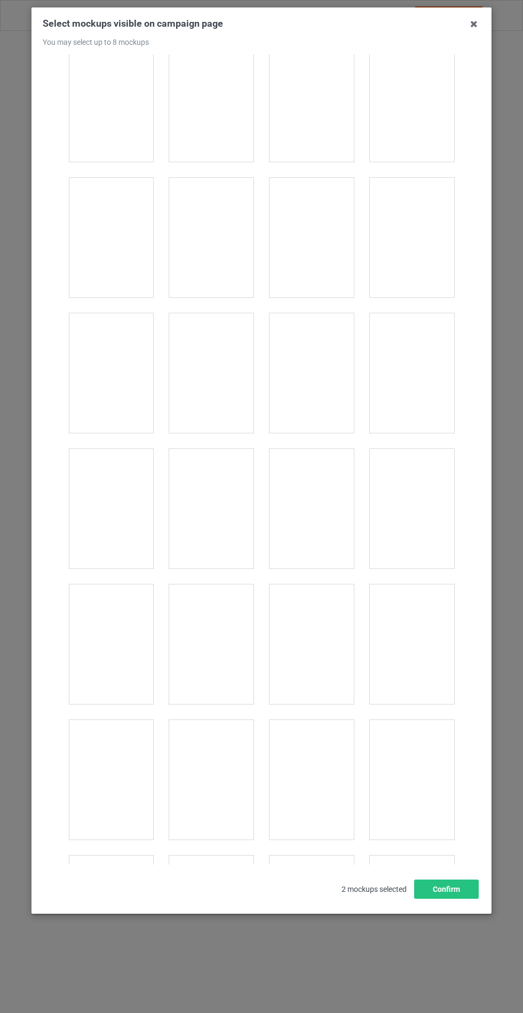
scroll to position [8616, 0]
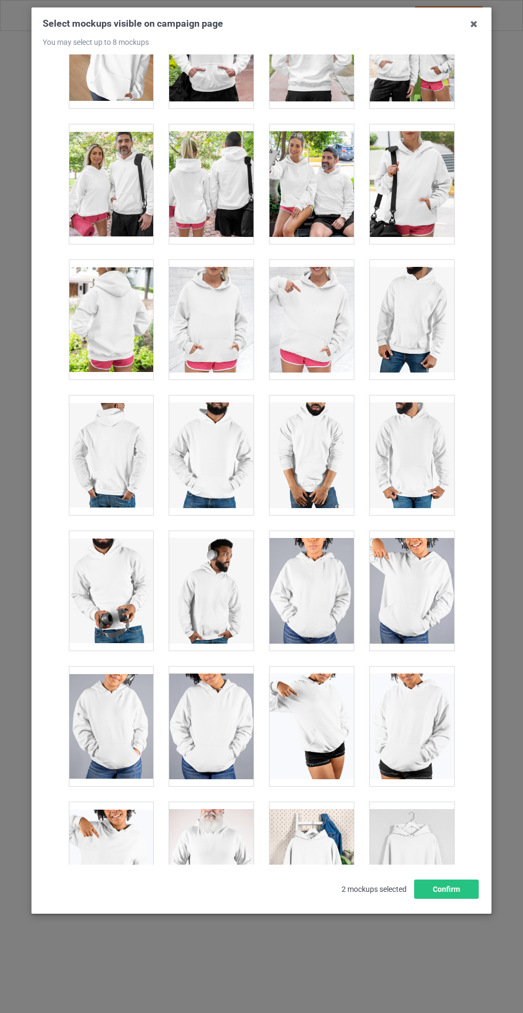
click at [199, 298] on div at bounding box center [211, 320] width 84 height 120
click at [456, 899] on button "Confirm" at bounding box center [446, 889] width 65 height 19
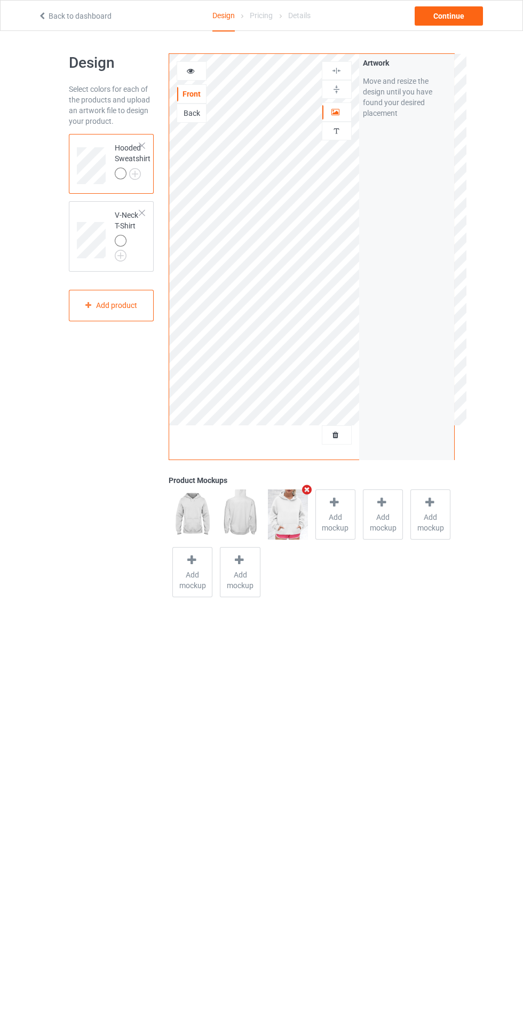
click at [0, 0] on img at bounding box center [0, 0] width 0 height 0
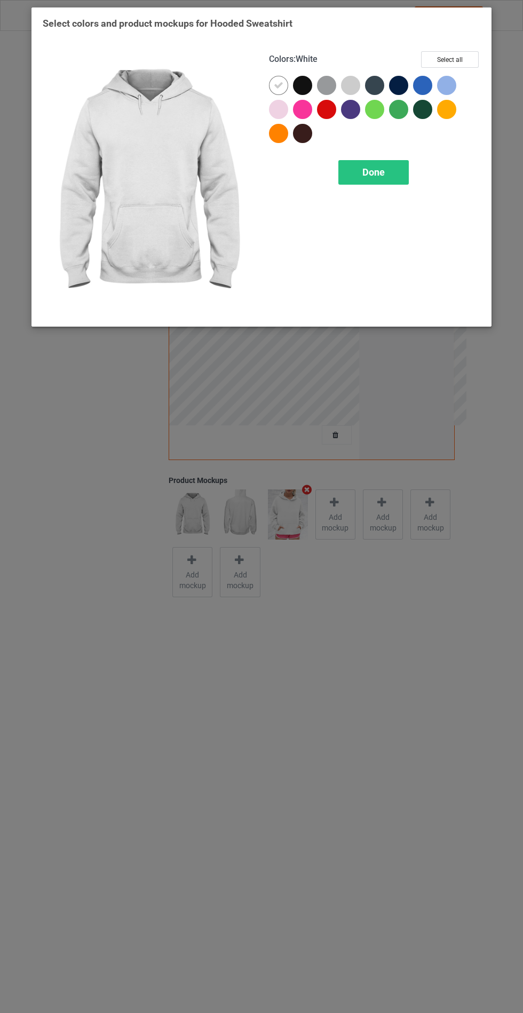
click at [305, 84] on div at bounding box center [302, 85] width 19 height 19
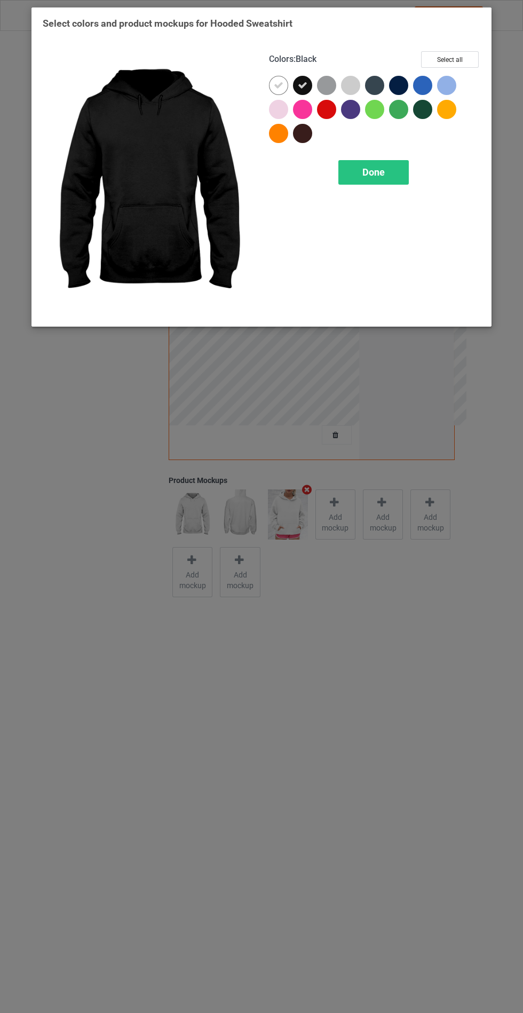
click at [380, 91] on div at bounding box center [374, 85] width 19 height 19
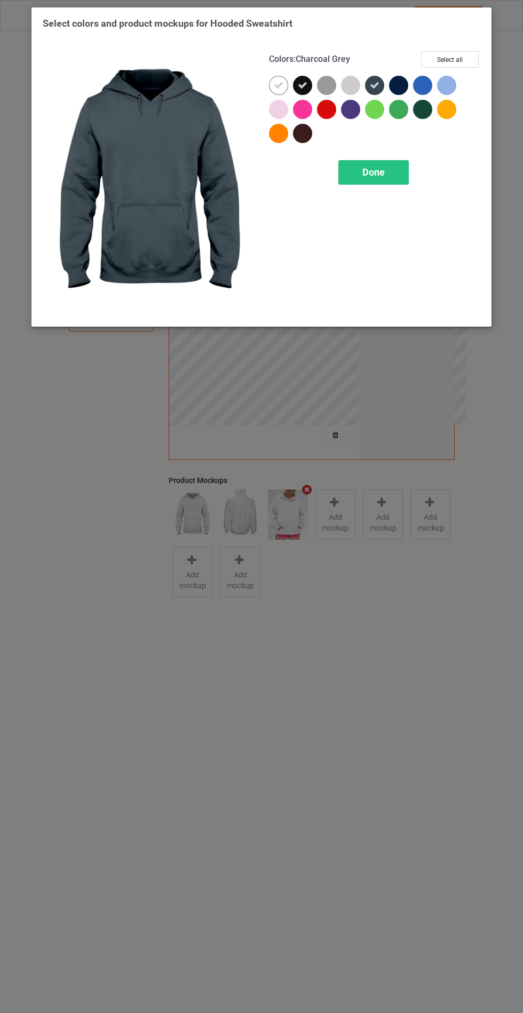
click at [405, 86] on div at bounding box center [398, 85] width 19 height 19
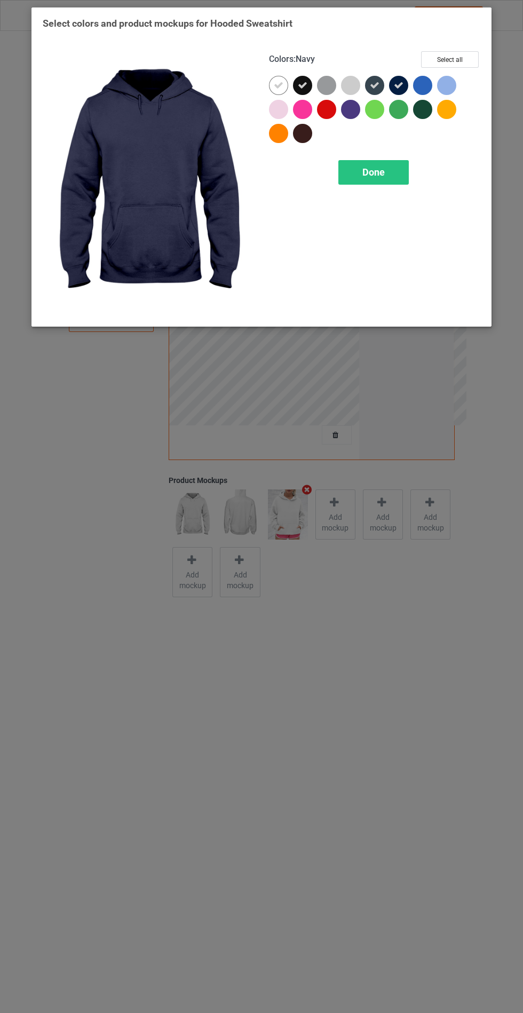
click at [377, 170] on span "Done" at bounding box center [373, 172] width 22 height 11
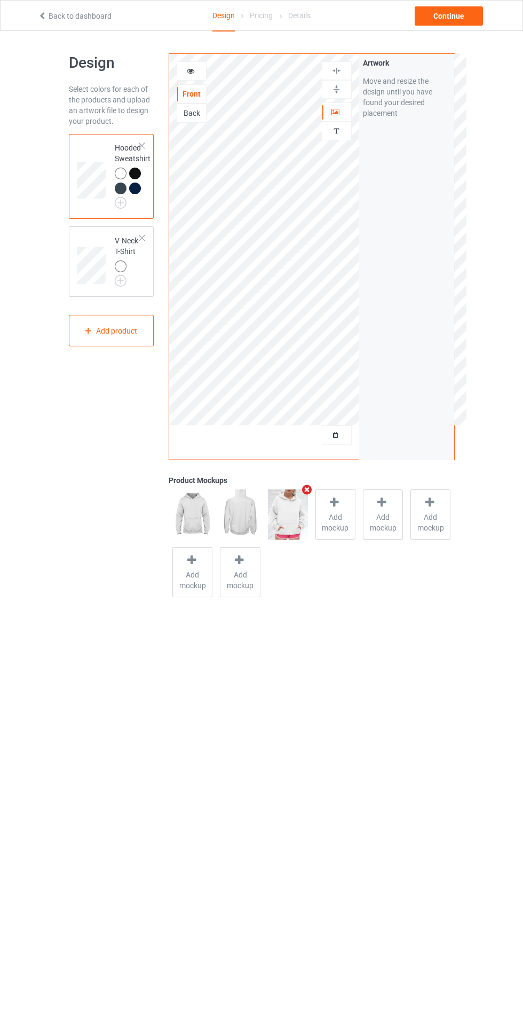
click at [96, 227] on div "V-Neck T-Shirt" at bounding box center [111, 261] width 85 height 70
click at [285, 501] on icon at bounding box center [286, 502] width 13 height 11
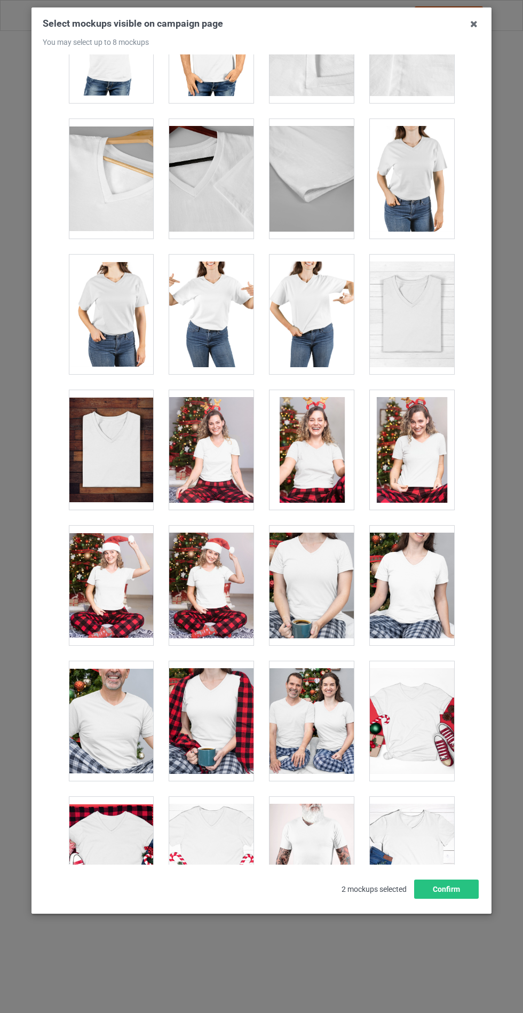
scroll to position [1439, 0]
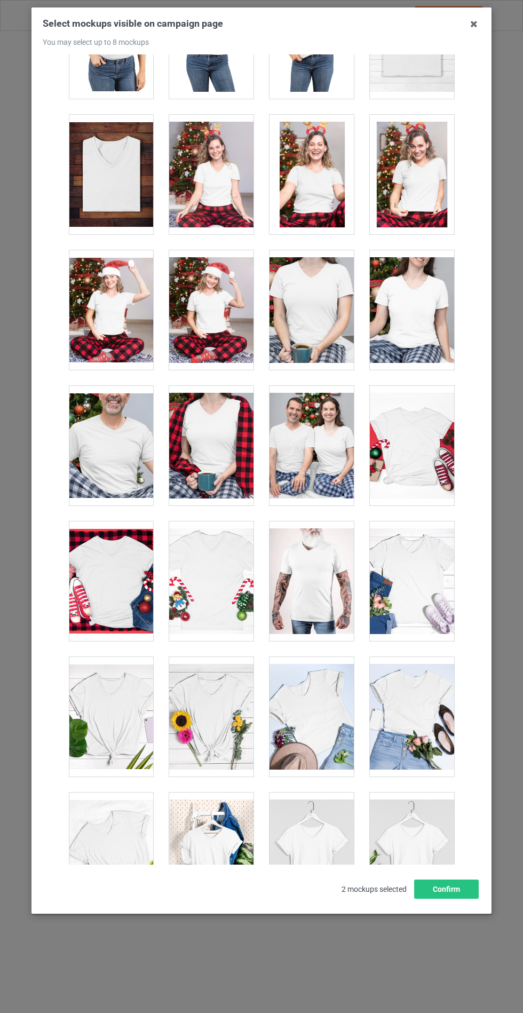
click at [417, 713] on div at bounding box center [412, 717] width 84 height 120
click at [208, 696] on div at bounding box center [211, 717] width 84 height 120
click at [465, 899] on button "Confirm" at bounding box center [446, 889] width 65 height 19
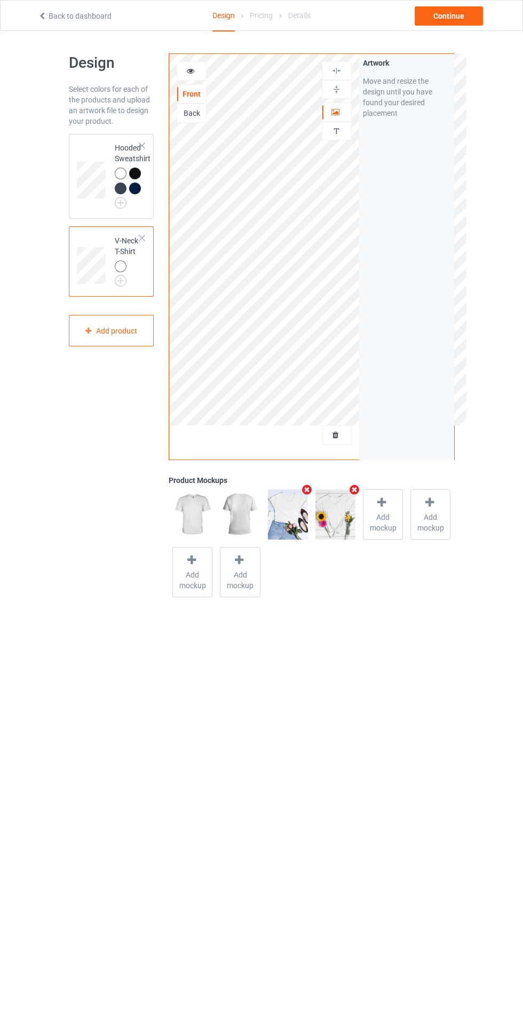
click at [0, 0] on img at bounding box center [0, 0] width 0 height 0
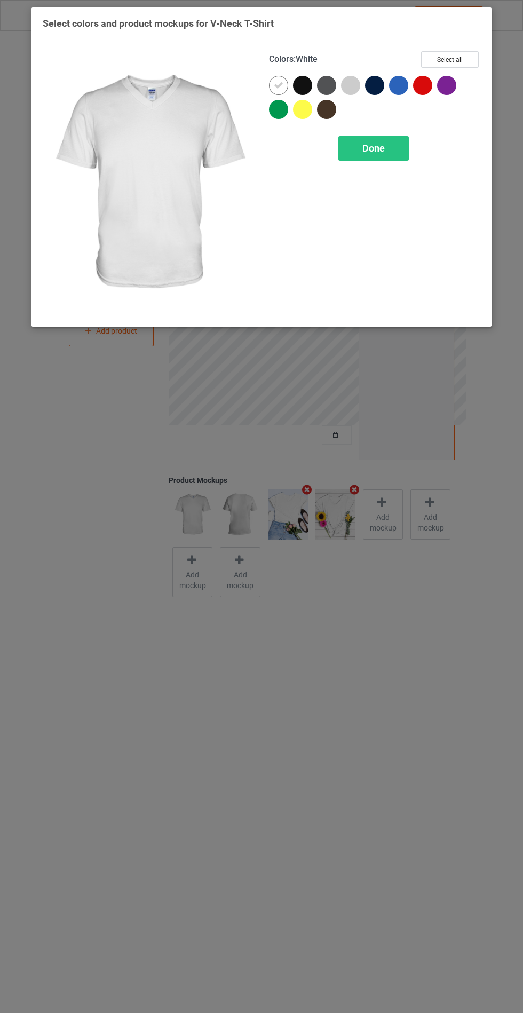
click at [306, 76] on div at bounding box center [302, 85] width 19 height 19
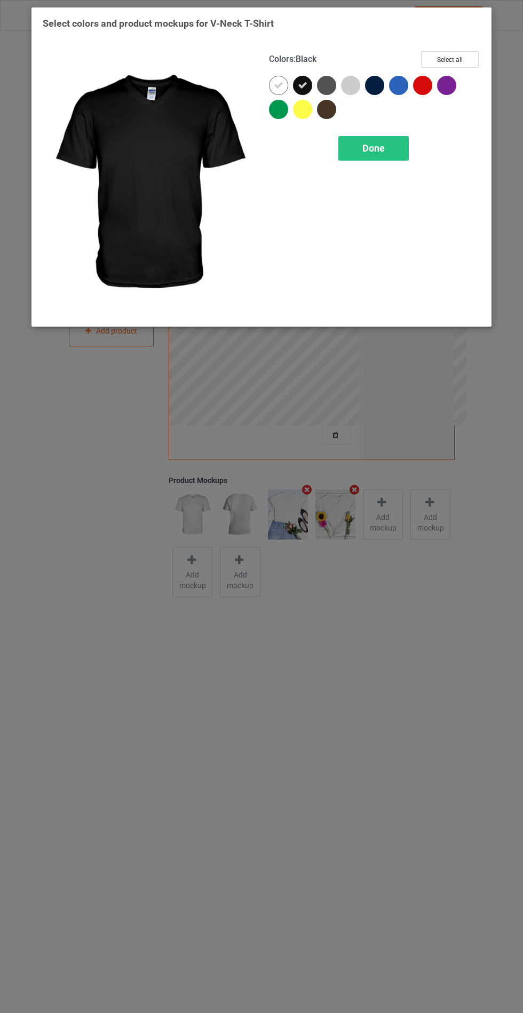
click at [326, 89] on div at bounding box center [326, 85] width 19 height 19
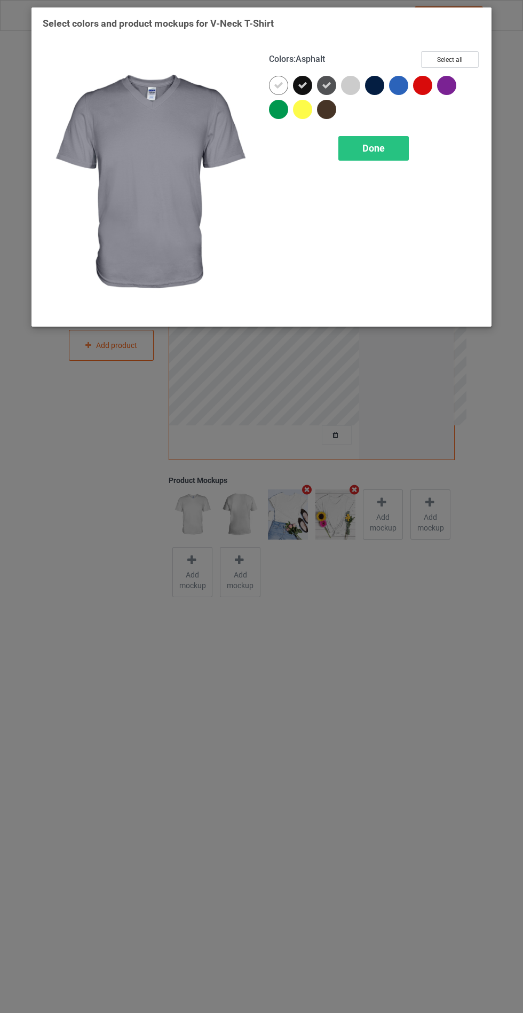
click at [381, 89] on div at bounding box center [374, 85] width 19 height 19
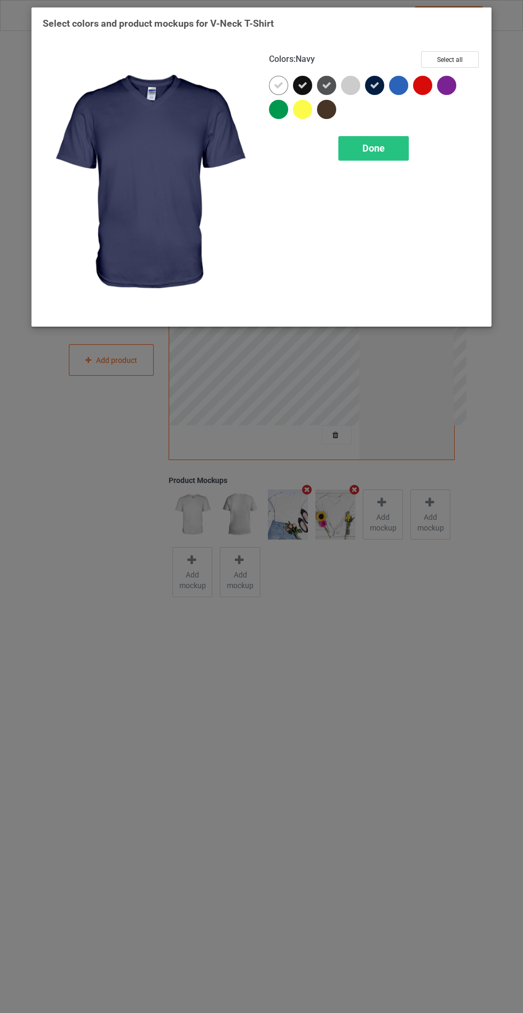
click at [391, 144] on div "Done" at bounding box center [373, 148] width 70 height 25
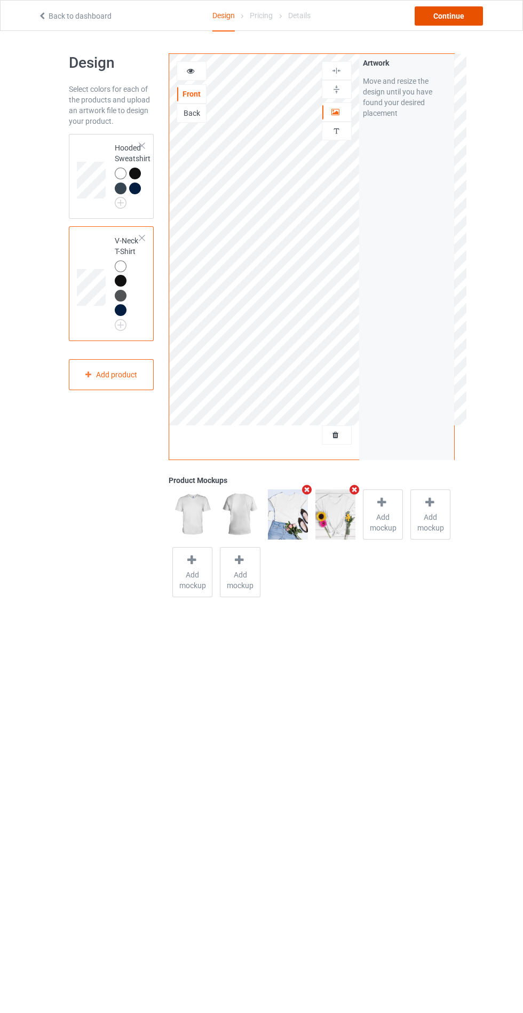
click at [454, 16] on div "Continue" at bounding box center [449, 15] width 68 height 19
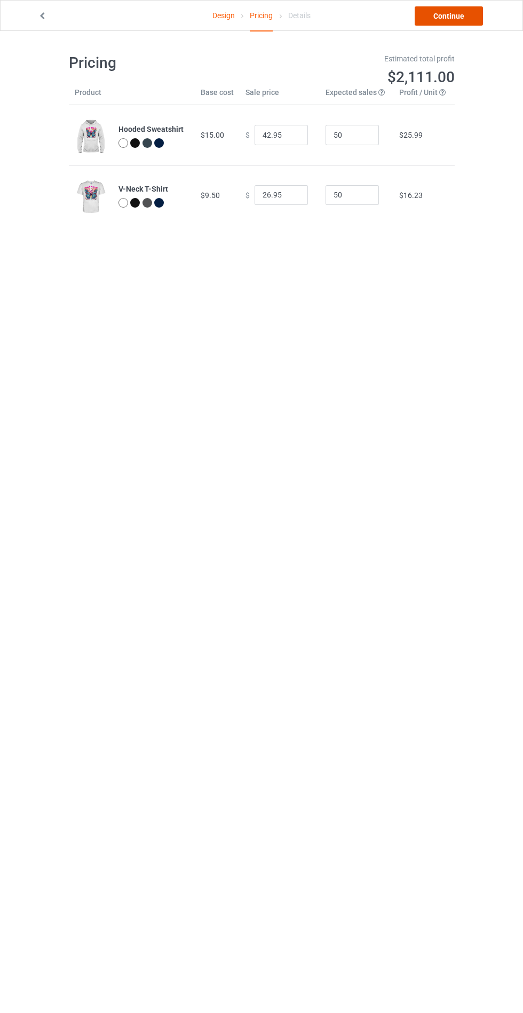
click at [455, 15] on link "Continue" at bounding box center [449, 15] width 68 height 19
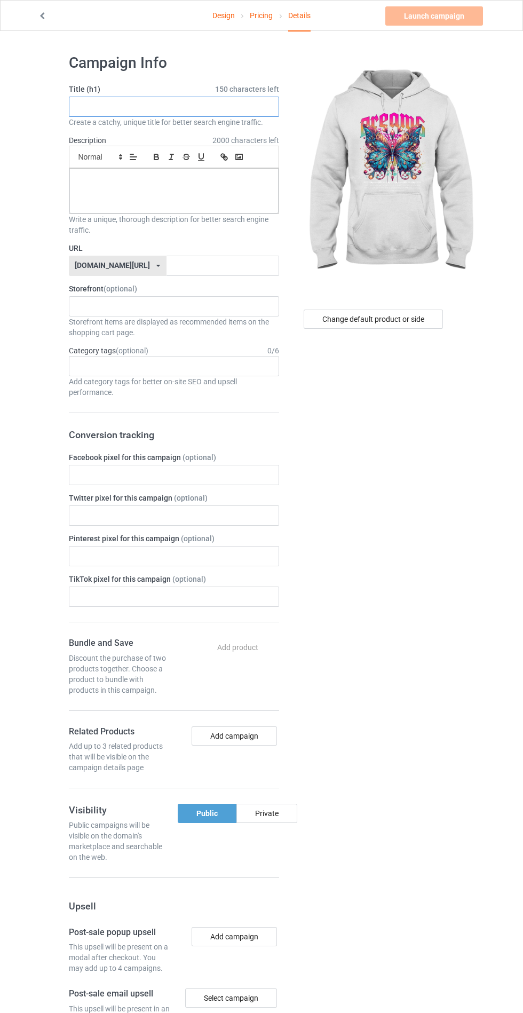
click at [184, 109] on input "text" at bounding box center [174, 107] width 210 height 20
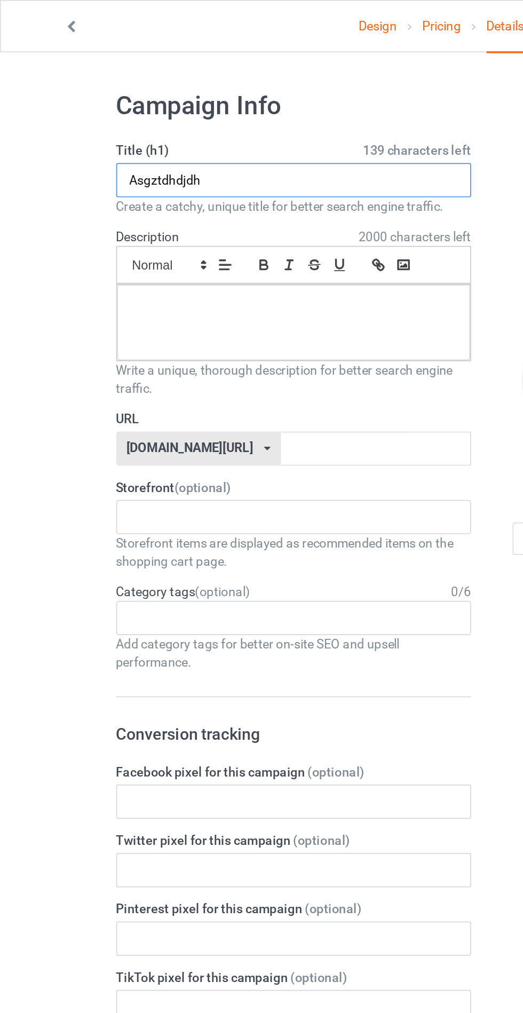
type input "Asgztdhdjdh"
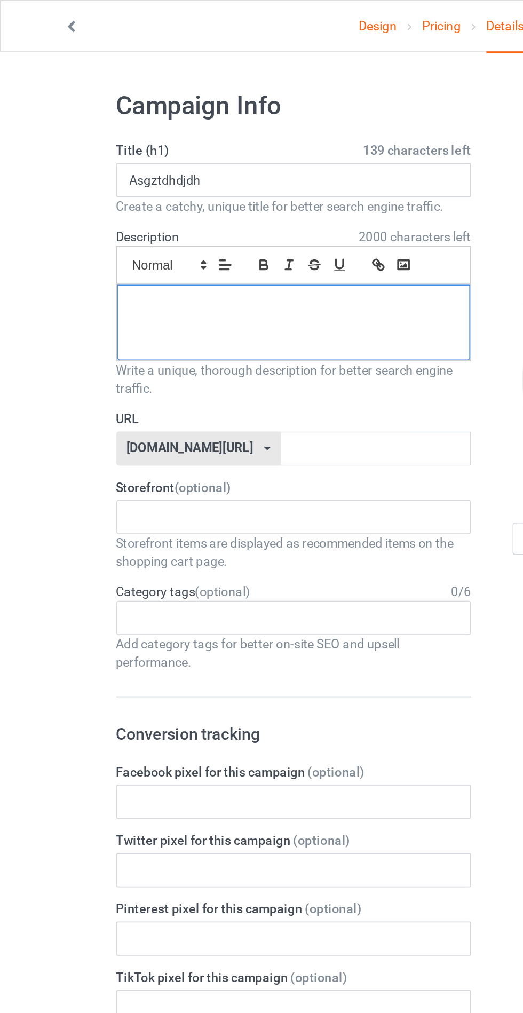
click at [225, 184] on p at bounding box center [174, 181] width 192 height 10
click at [235, 264] on input "text" at bounding box center [223, 266] width 113 height 20
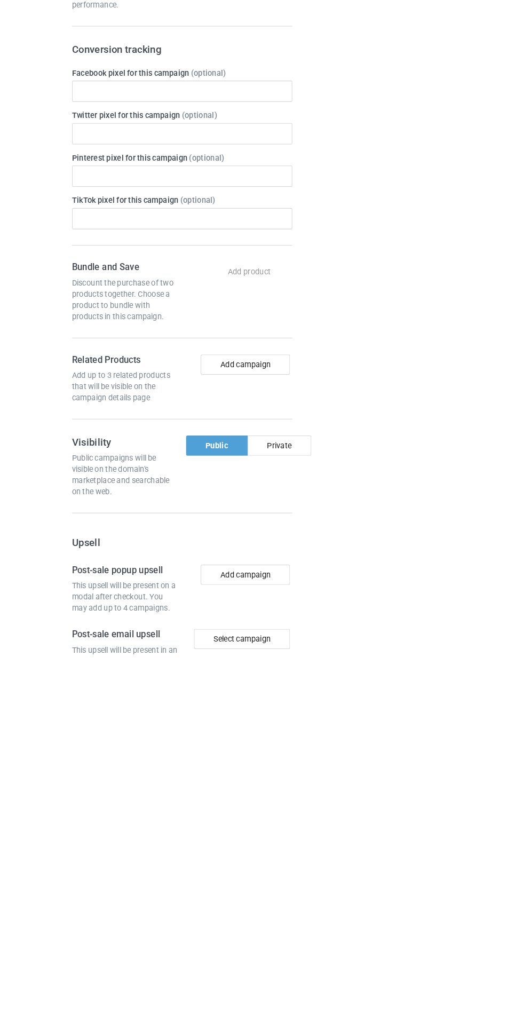
type input "Jdjhdhdbdhdh"
click at [287, 819] on div "Change default product or side" at bounding box center [375, 648] width 176 height 1205
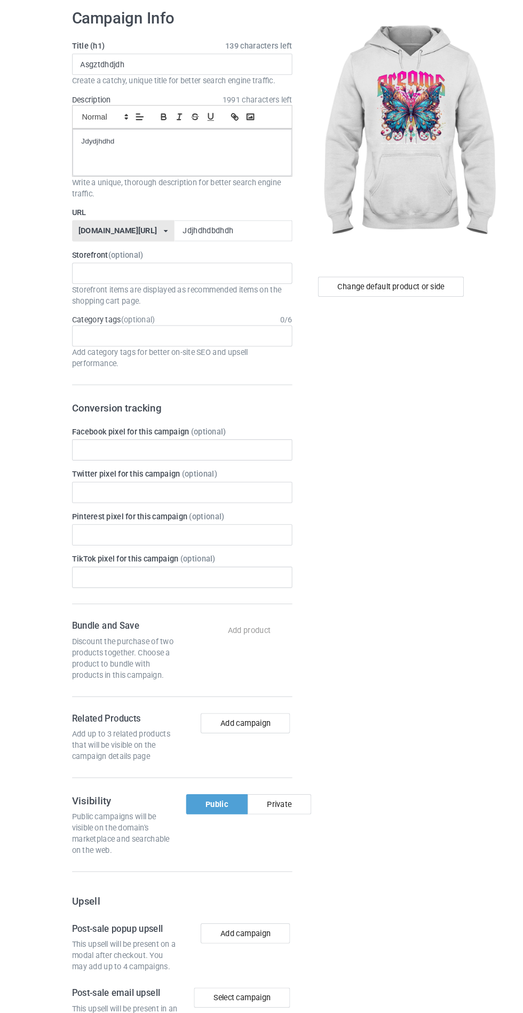
click at [274, 812] on div "Private" at bounding box center [266, 813] width 61 height 19
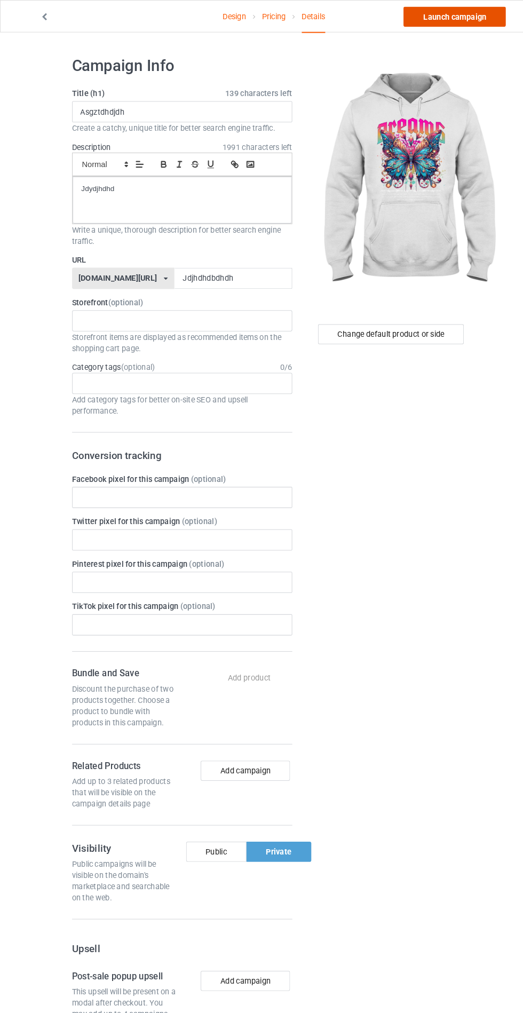
click at [430, 13] on link "Launch campaign" at bounding box center [434, 15] width 98 height 19
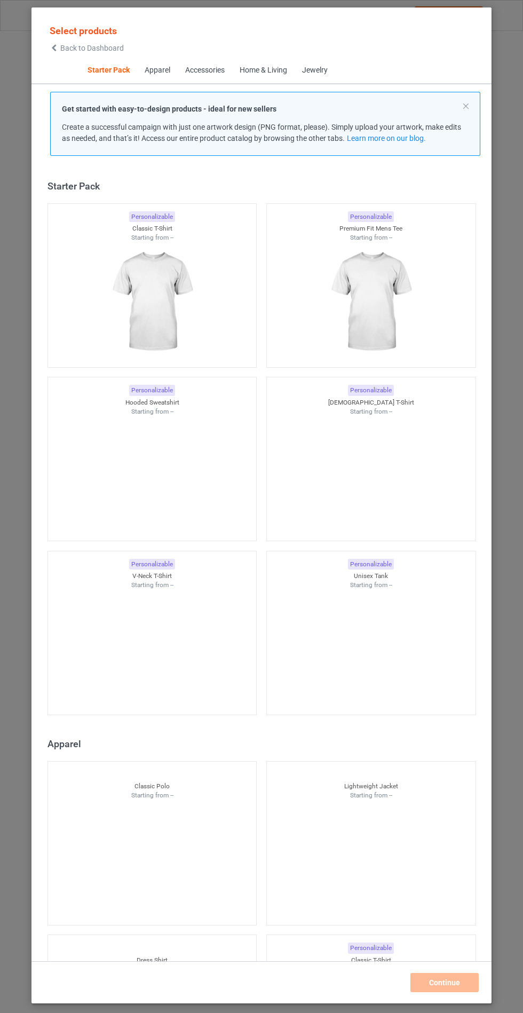
scroll to position [13, 0]
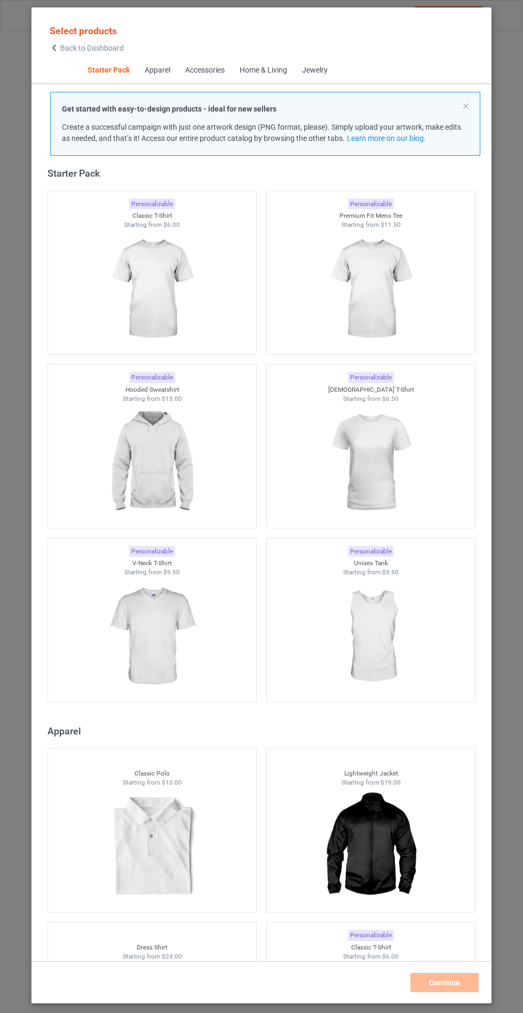
click at [162, 444] on img at bounding box center [152, 463] width 96 height 120
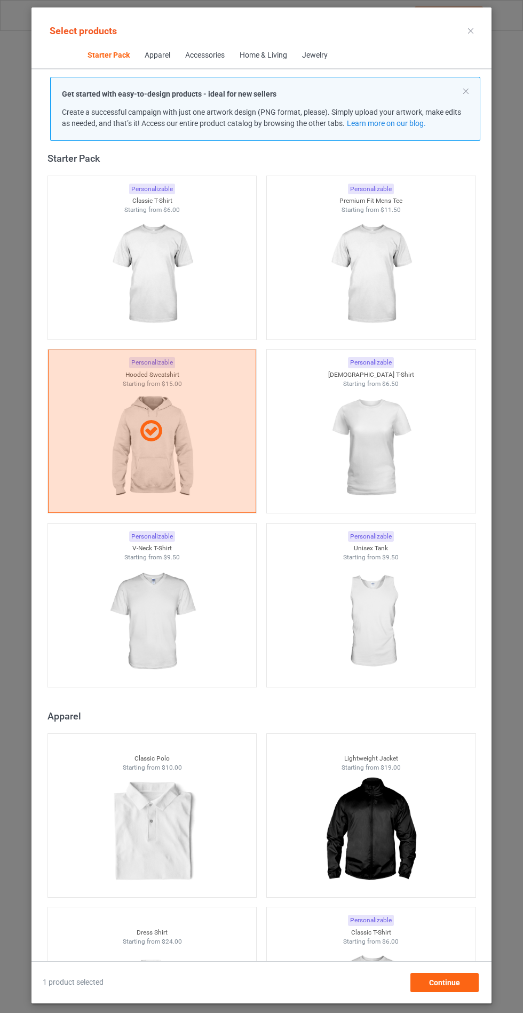
click at [198, 616] on img at bounding box center [152, 622] width 96 height 120
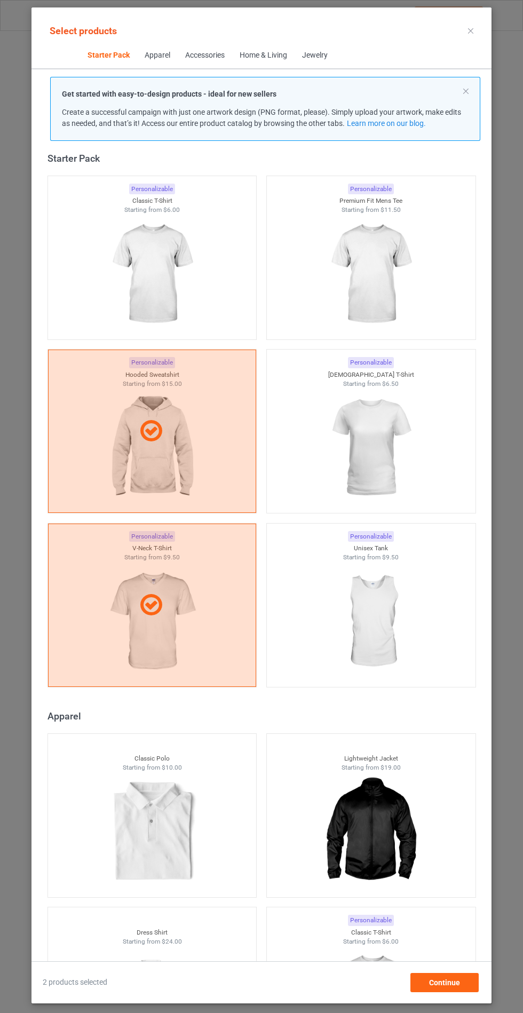
scroll to position [62, 0]
click at [476, 992] on div "Continue" at bounding box center [444, 982] width 68 height 19
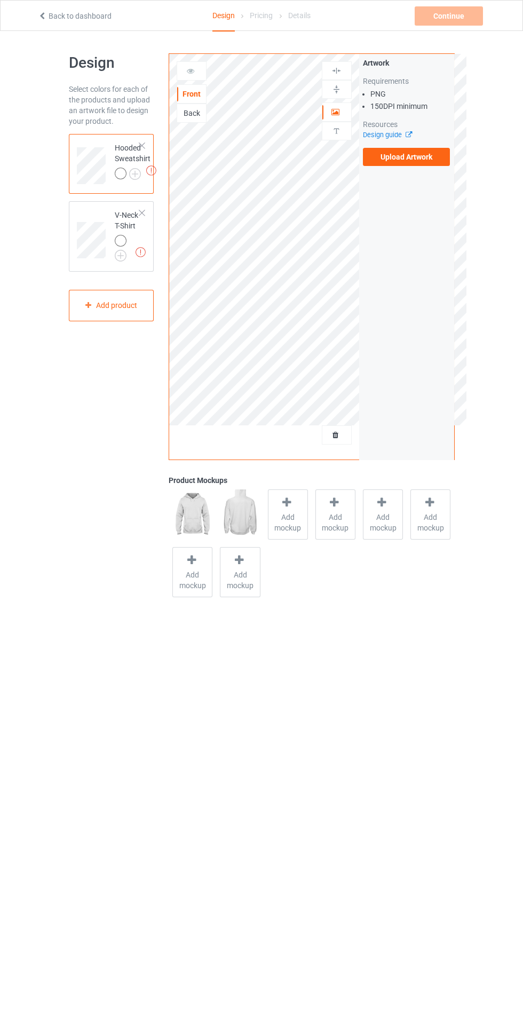
click at [411, 161] on label "Upload Artwork" at bounding box center [407, 157] width 88 height 18
click at [0, 0] on input "Upload Artwork" at bounding box center [0, 0] width 0 height 0
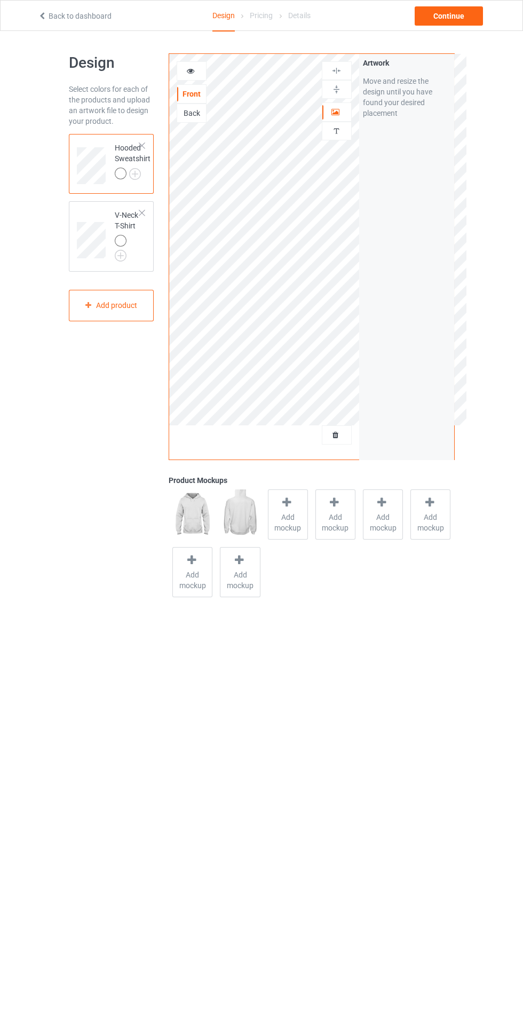
click at [291, 527] on span "Add mockup" at bounding box center [288, 522] width 39 height 21
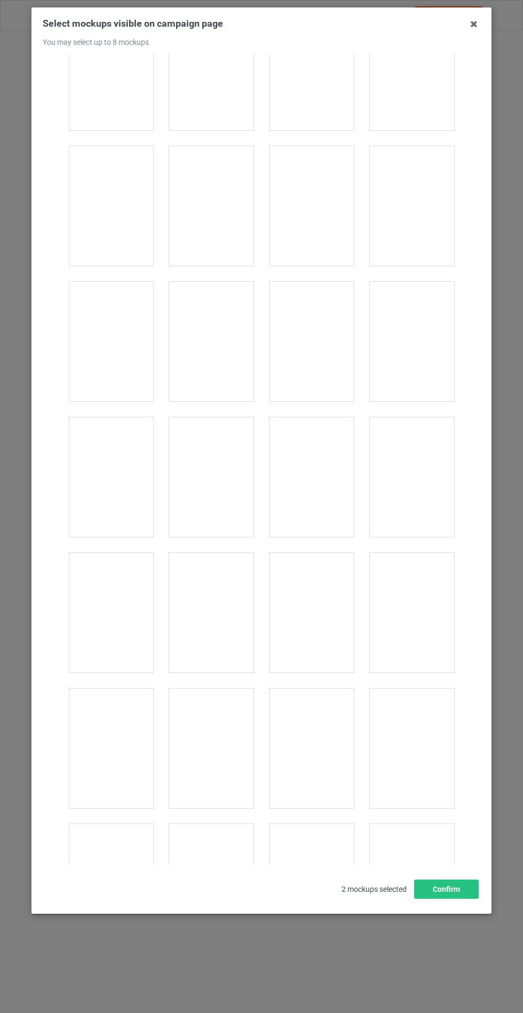
scroll to position [8616, 0]
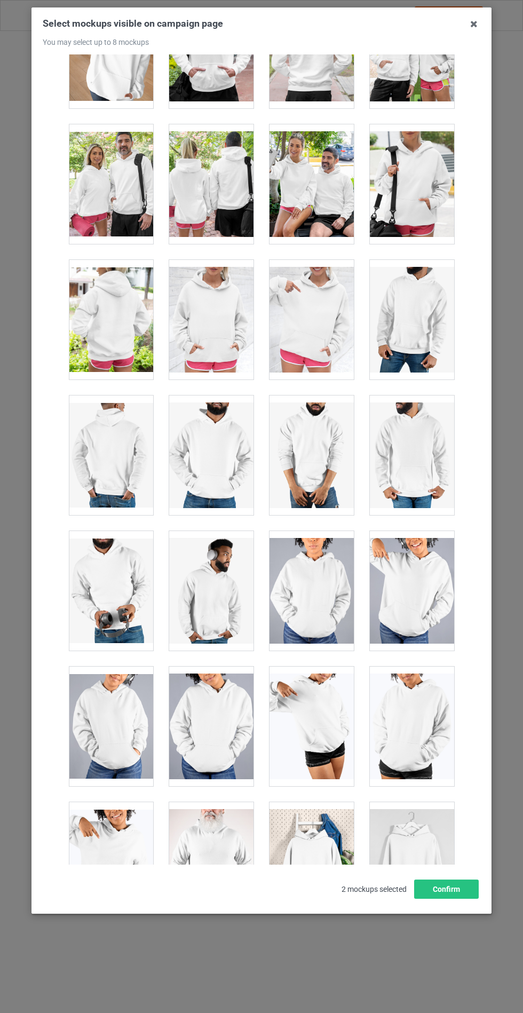
click at [199, 311] on div at bounding box center [211, 320] width 84 height 120
click at [459, 899] on button "Confirm" at bounding box center [446, 889] width 65 height 19
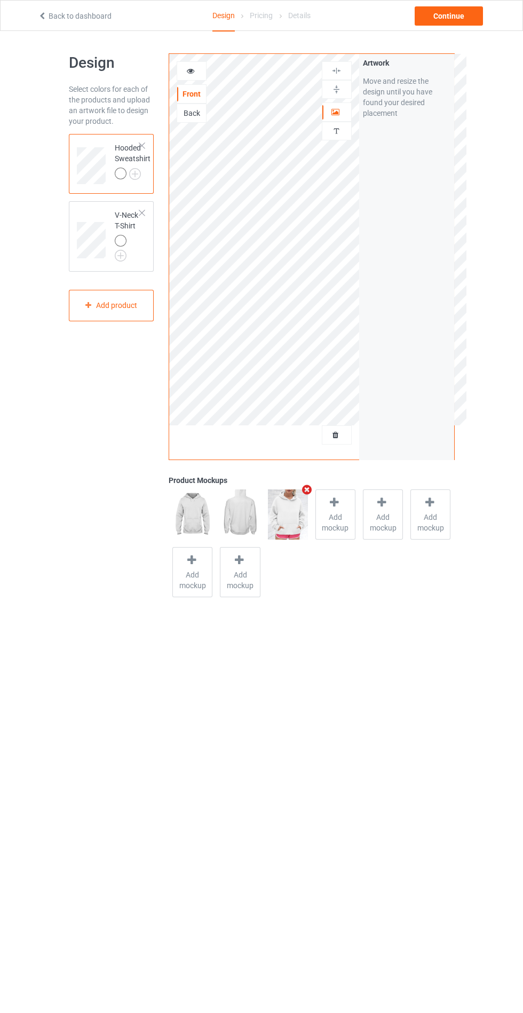
click at [0, 0] on img at bounding box center [0, 0] width 0 height 0
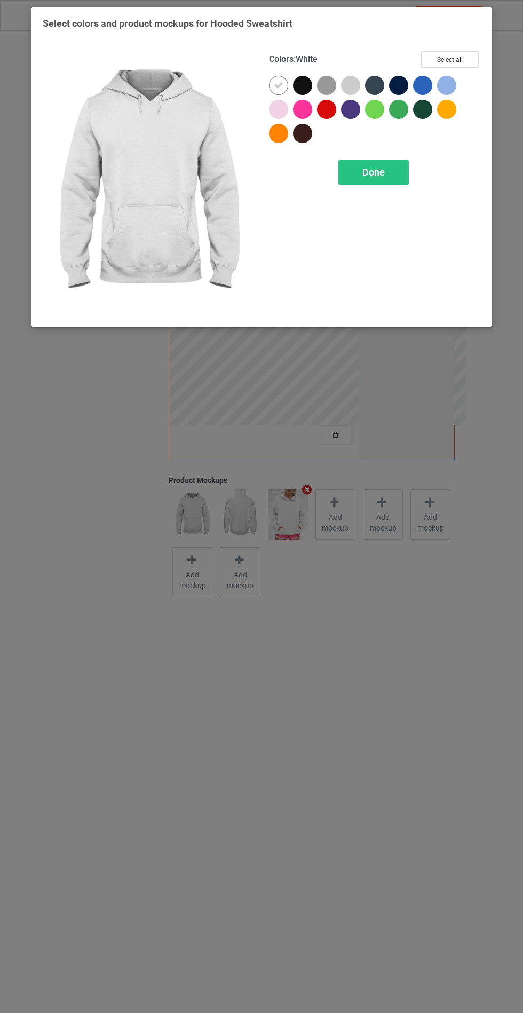
click at [300, 89] on div at bounding box center [302, 85] width 19 height 19
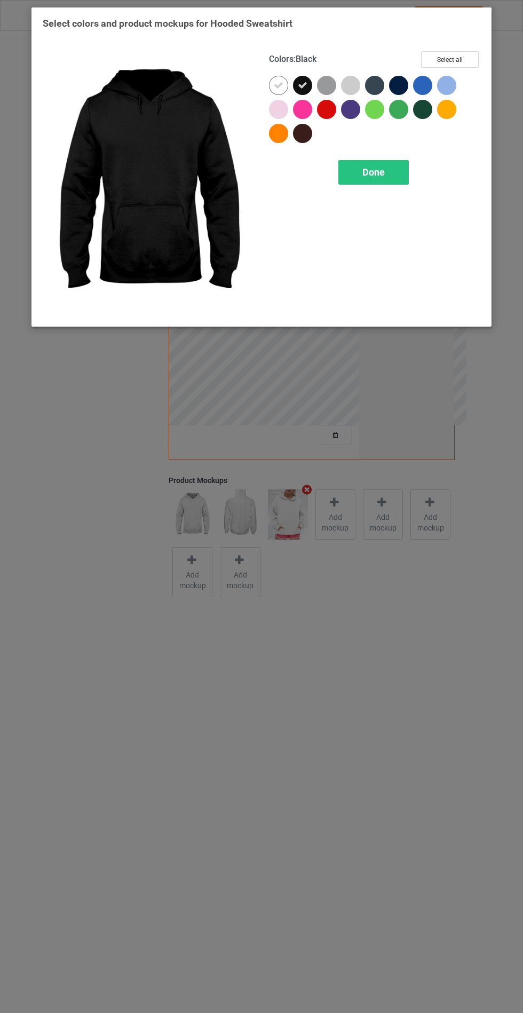
click at [371, 93] on div at bounding box center [374, 85] width 19 height 19
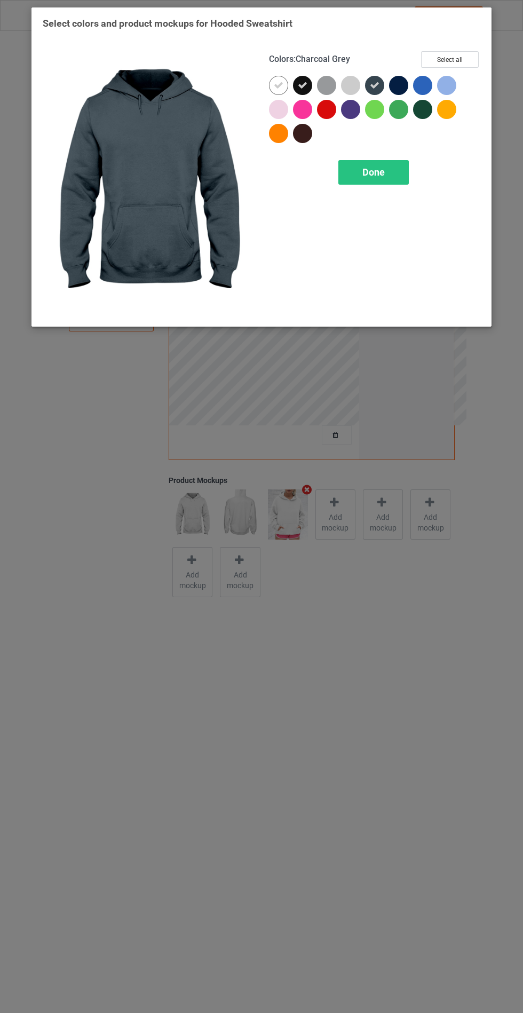
click at [387, 91] on div at bounding box center [377, 88] width 24 height 24
click at [399, 84] on div at bounding box center [398, 85] width 19 height 19
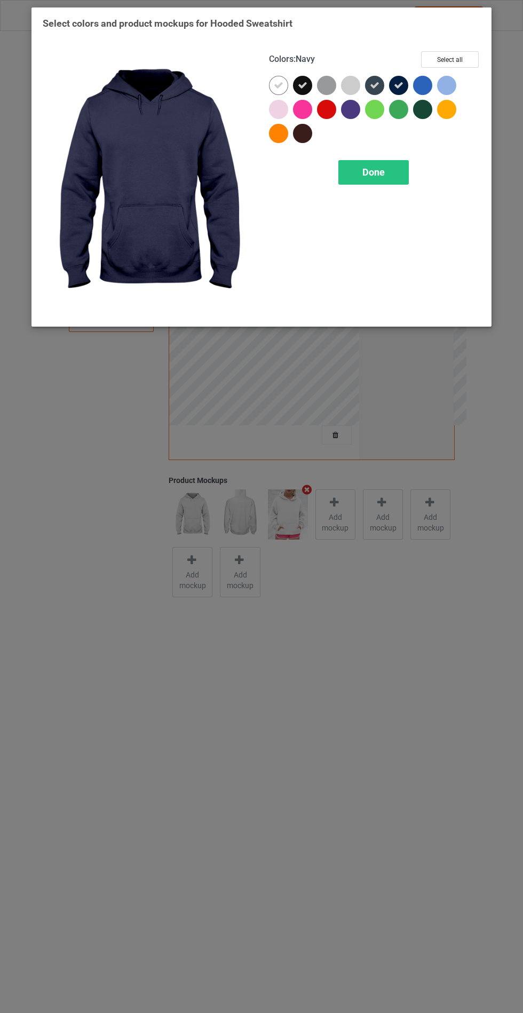
click at [365, 173] on span "Done" at bounding box center [373, 172] width 22 height 11
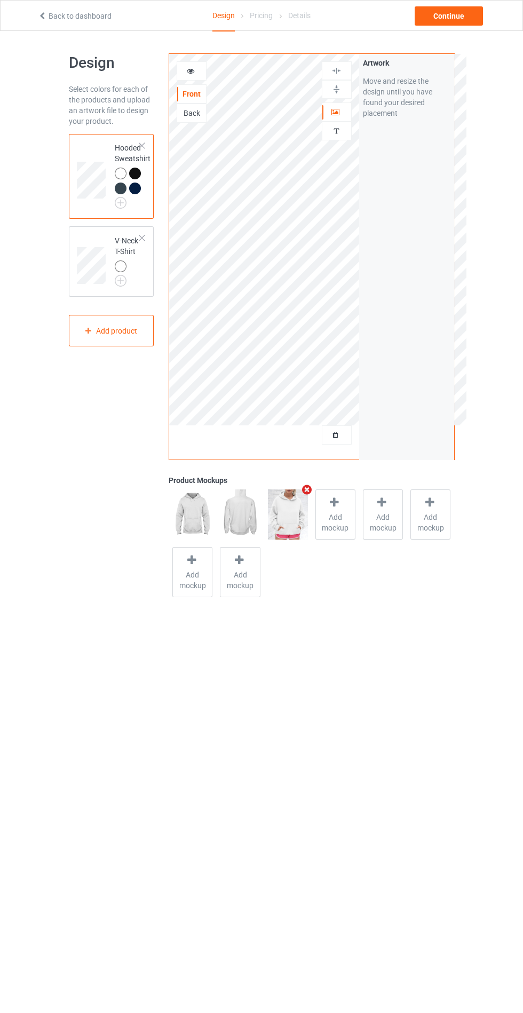
click at [80, 233] on td at bounding box center [93, 262] width 32 height 62
click at [0, 0] on img at bounding box center [0, 0] width 0 height 0
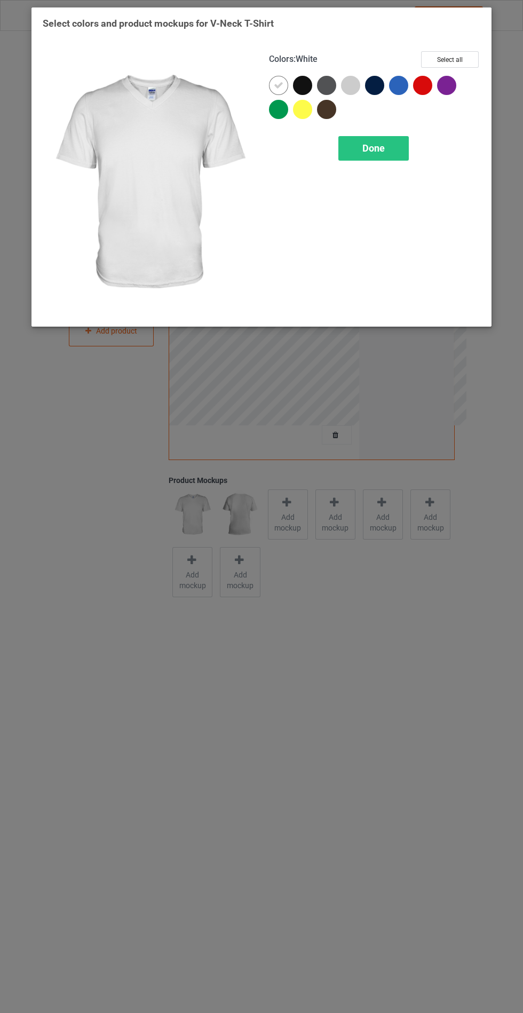
click at [297, 96] on div at bounding box center [305, 88] width 24 height 24
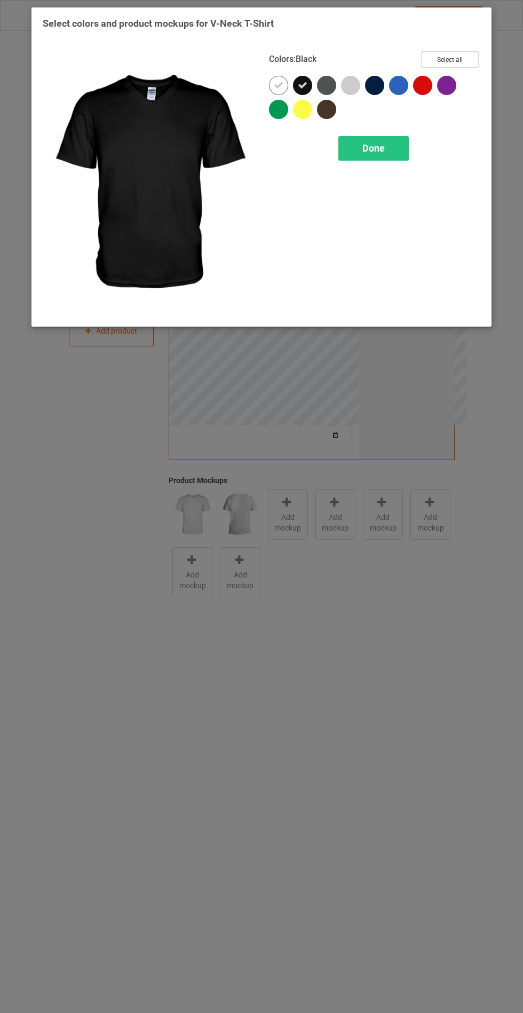
click at [323, 90] on div at bounding box center [326, 85] width 19 height 19
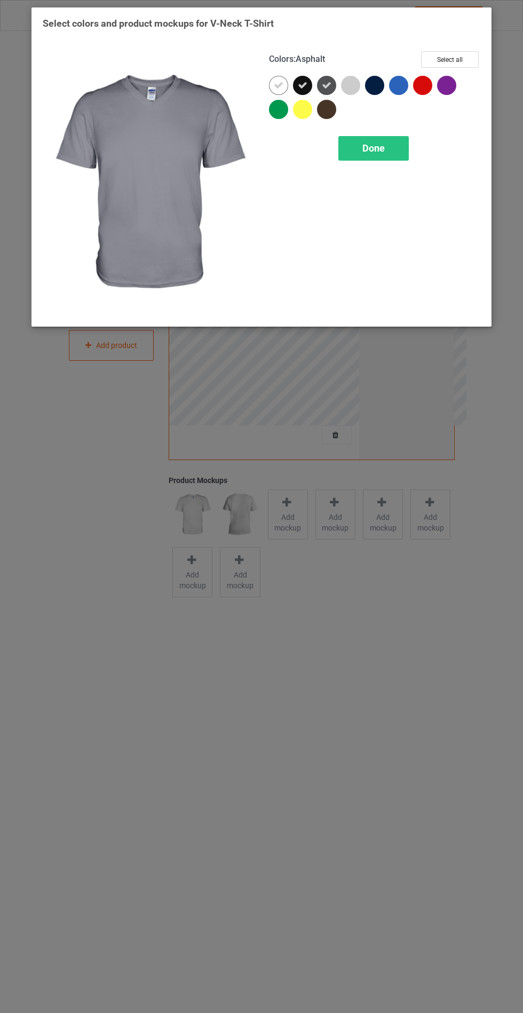
click at [371, 89] on div at bounding box center [374, 85] width 19 height 19
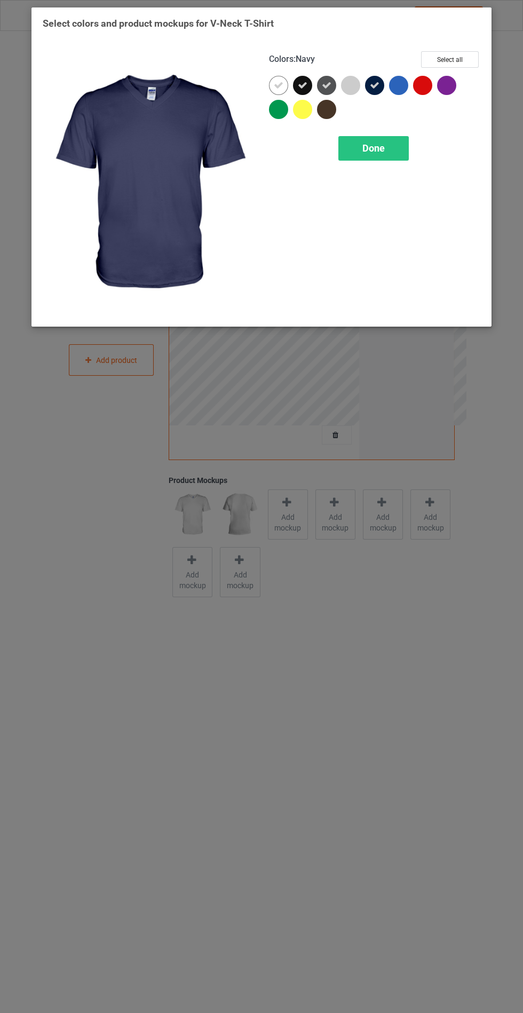
click at [376, 160] on div "Done" at bounding box center [373, 148] width 70 height 25
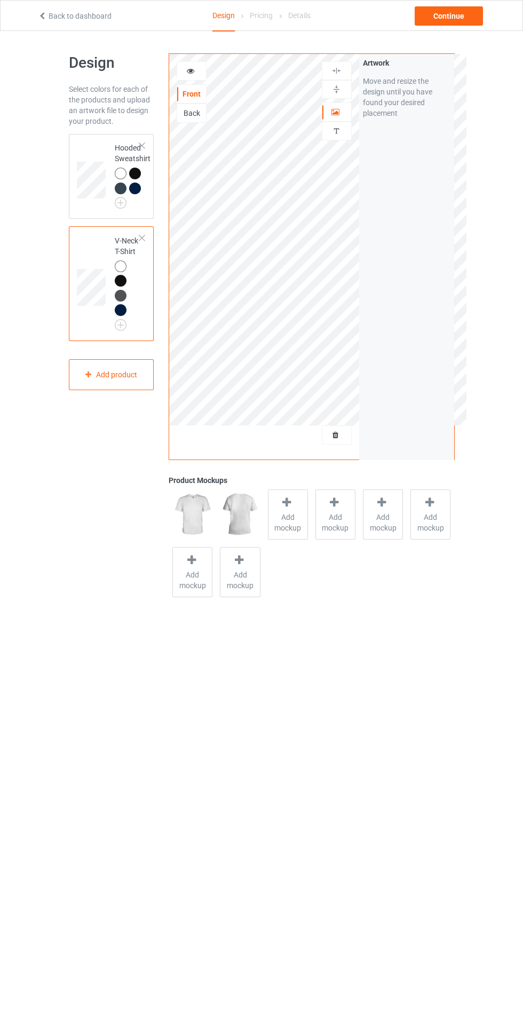
click at [278, 538] on div "Add mockup" at bounding box center [288, 515] width 40 height 50
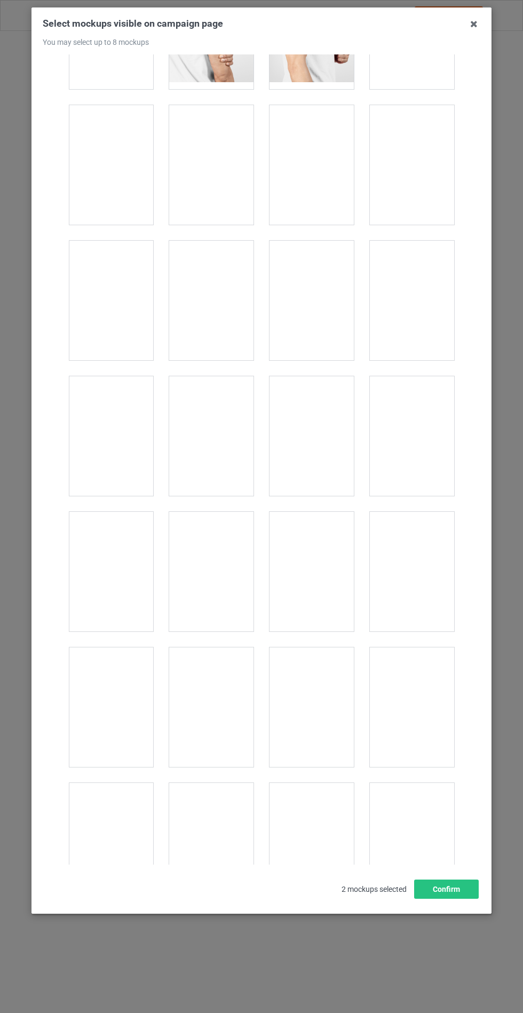
scroll to position [1439, 0]
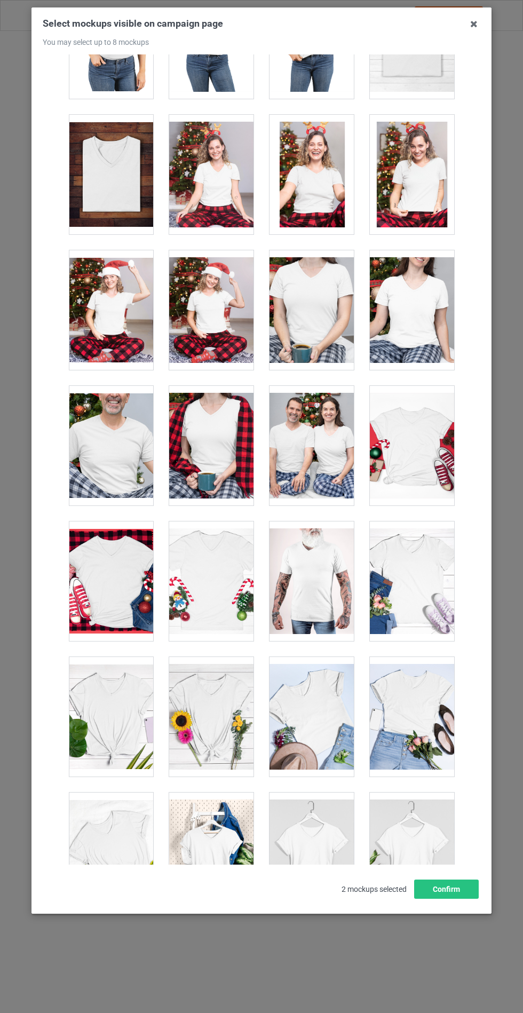
click at [427, 593] on div at bounding box center [412, 582] width 84 height 120
click at [214, 740] on div at bounding box center [211, 717] width 84 height 120
click at [433, 899] on button "Confirm" at bounding box center [446, 889] width 65 height 19
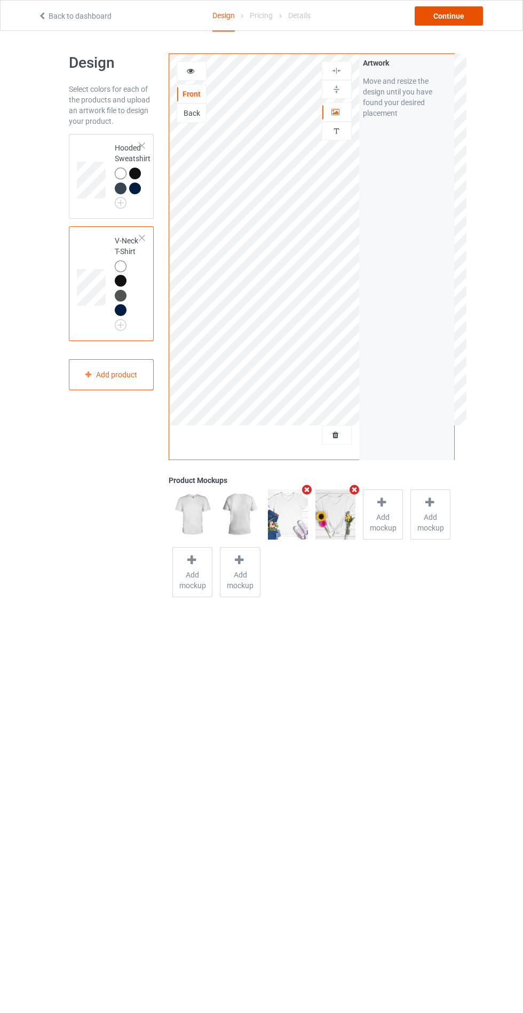
click at [449, 13] on div "Continue" at bounding box center [449, 15] width 68 height 19
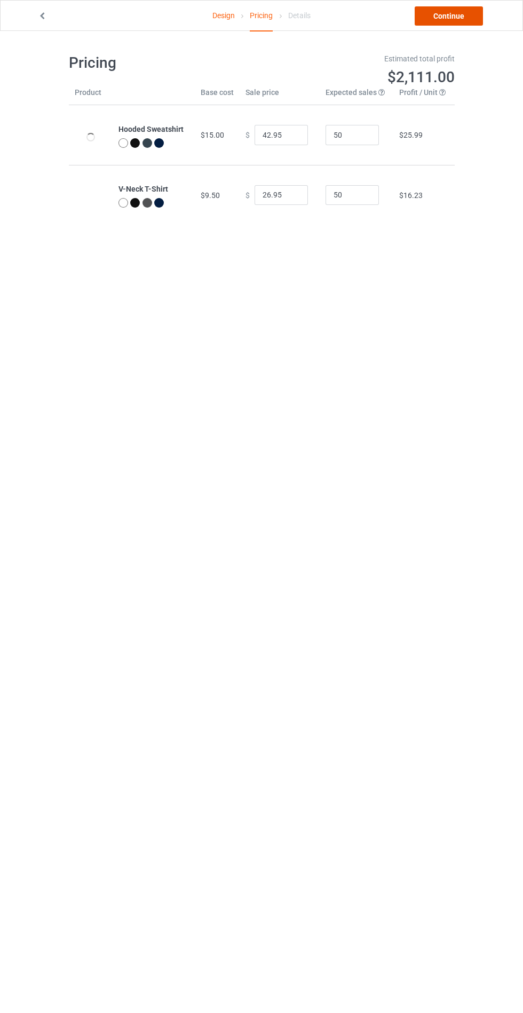
click at [434, 22] on link "Continue" at bounding box center [449, 15] width 68 height 19
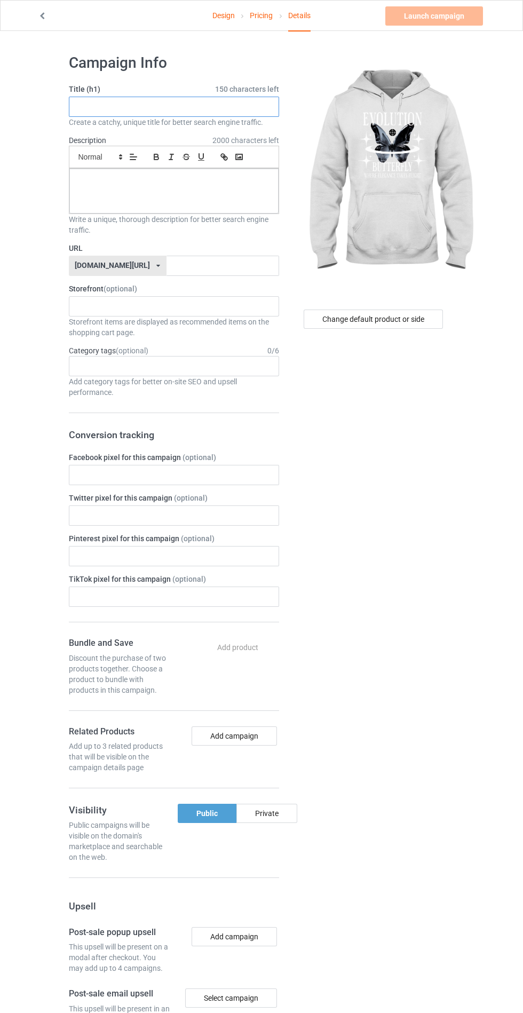
click at [123, 106] on input "text" at bounding box center [174, 107] width 210 height 20
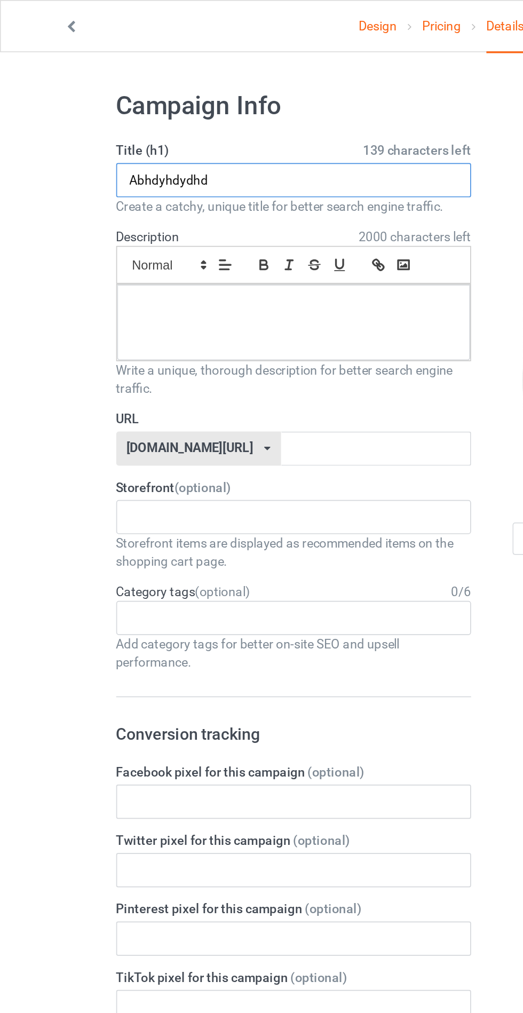
type input "Abhdyhdydhd"
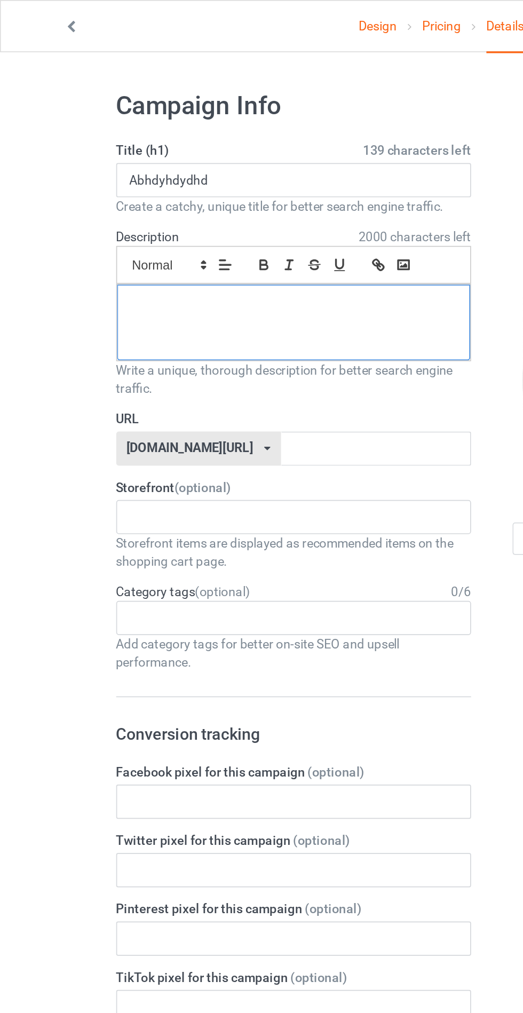
click at [107, 198] on div at bounding box center [173, 191] width 209 height 45
click at [245, 267] on input "text" at bounding box center [223, 266] width 113 height 20
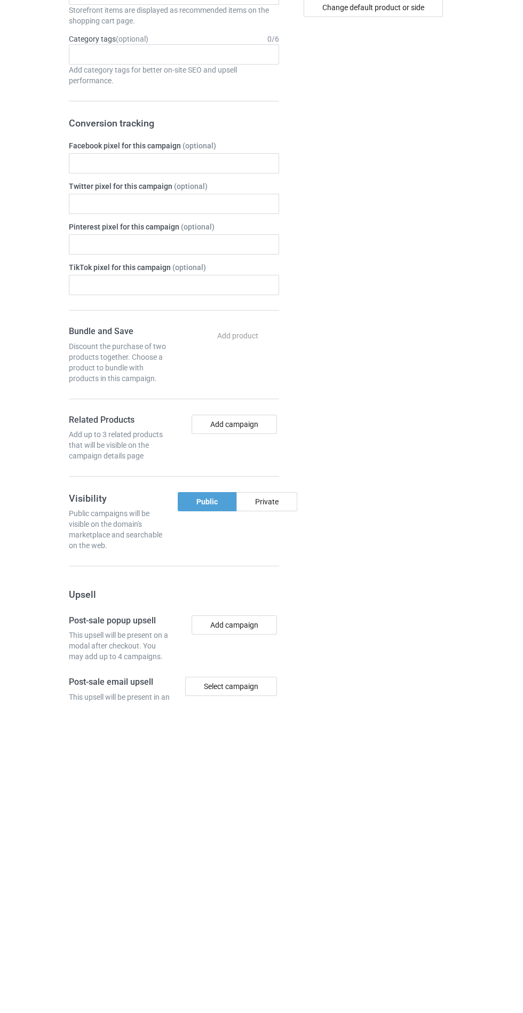
type input "Jdjfhdh"
click at [288, 819] on div "Change default product or side" at bounding box center [375, 648] width 176 height 1205
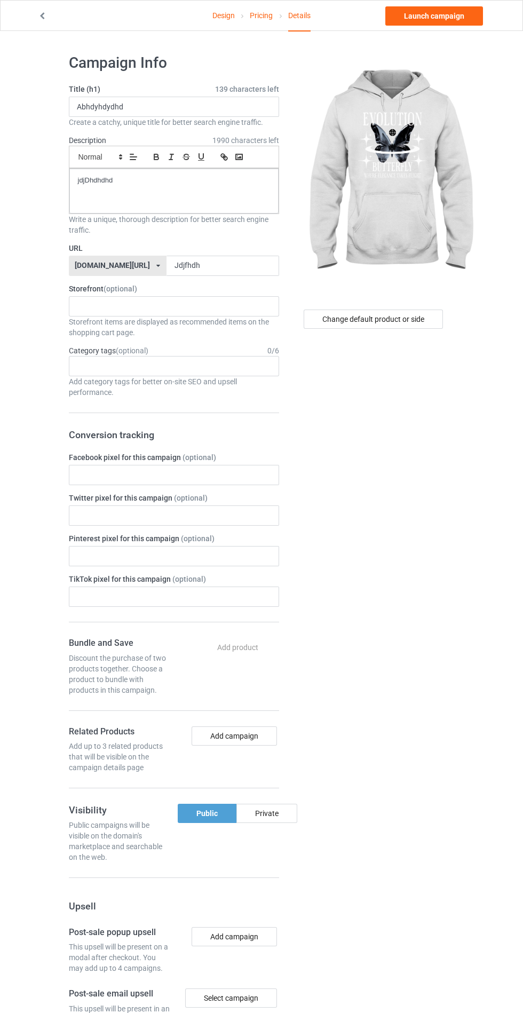
click at [285, 809] on div "Private" at bounding box center [266, 813] width 61 height 19
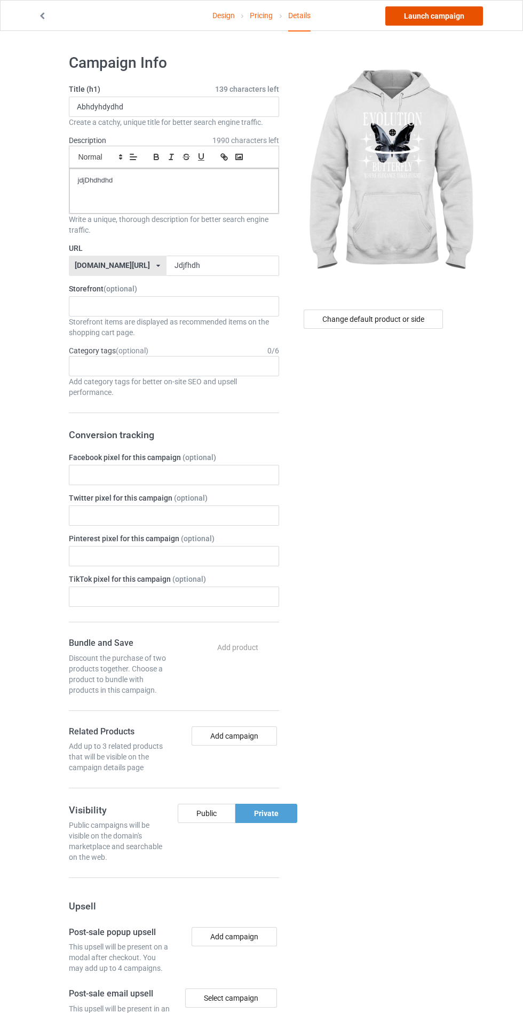
click at [417, 15] on link "Launch campaign" at bounding box center [434, 15] width 98 height 19
